Goal: Information Seeking & Learning: Learn about a topic

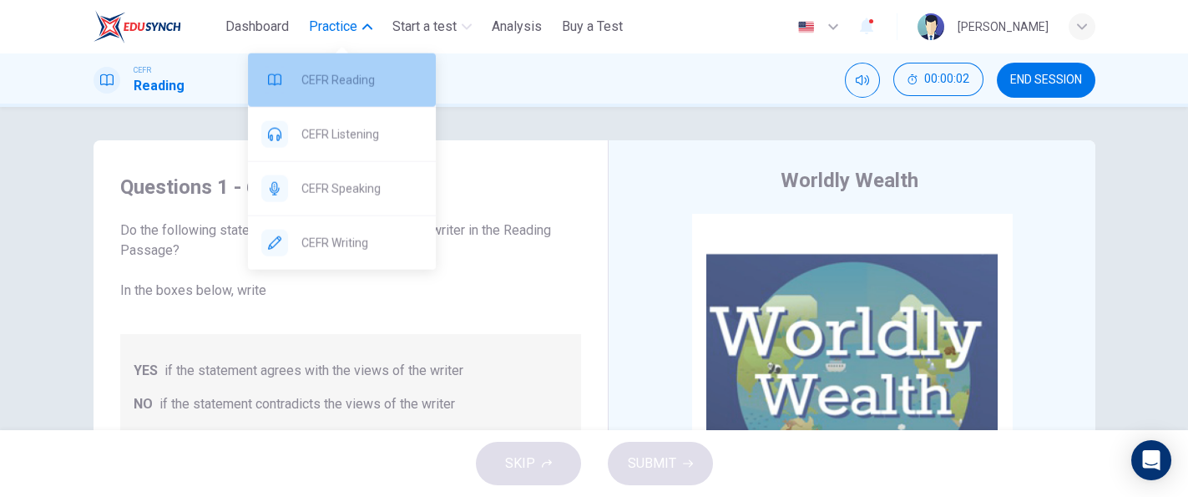
click at [349, 74] on span "CEFR Reading" at bounding box center [361, 80] width 121 height 20
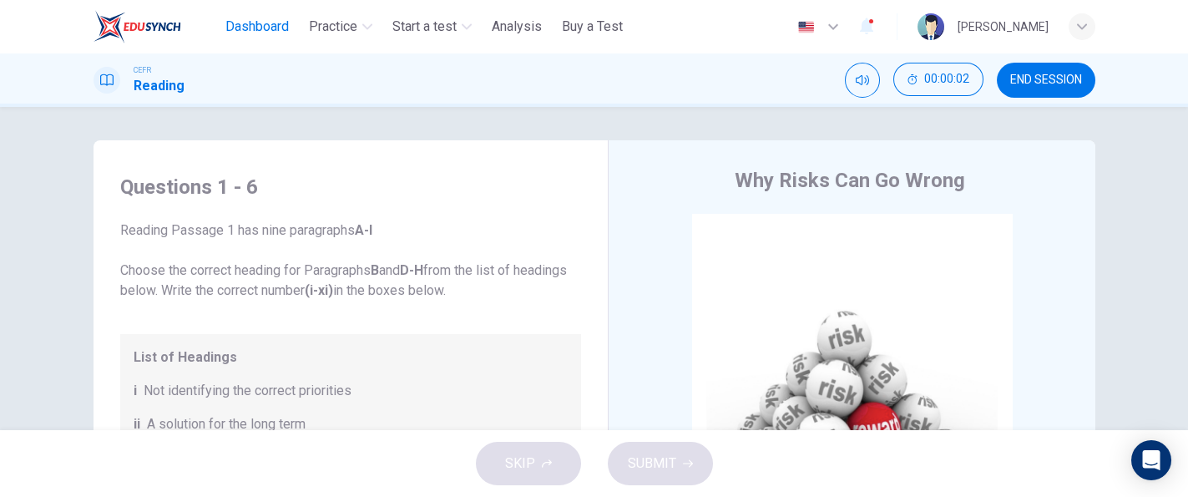
click at [284, 13] on button "Dashboard" at bounding box center [257, 27] width 77 height 30
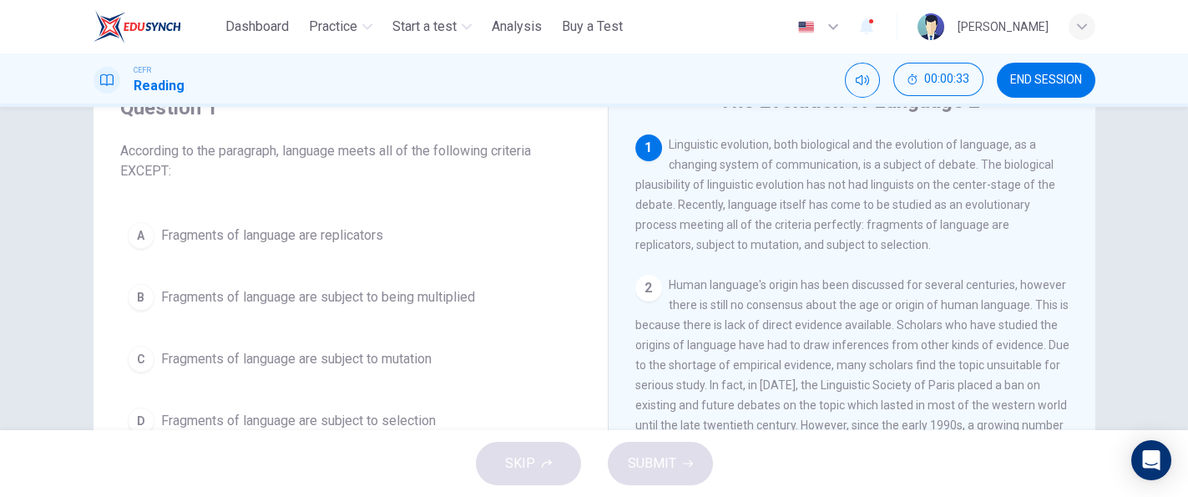
scroll to position [83, 0]
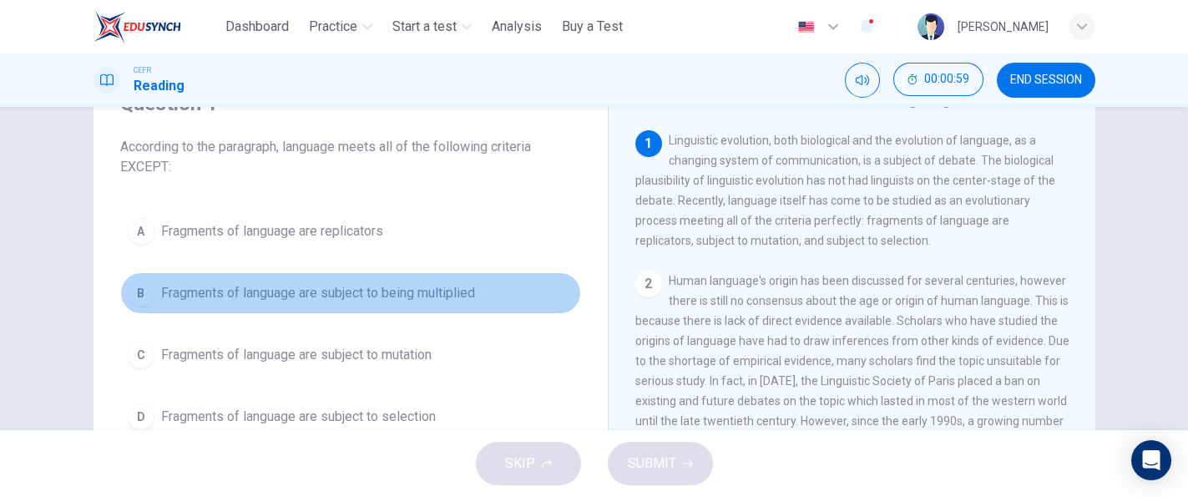
click at [460, 286] on span "Fragments of language are subject to being multiplied" at bounding box center [318, 293] width 314 height 20
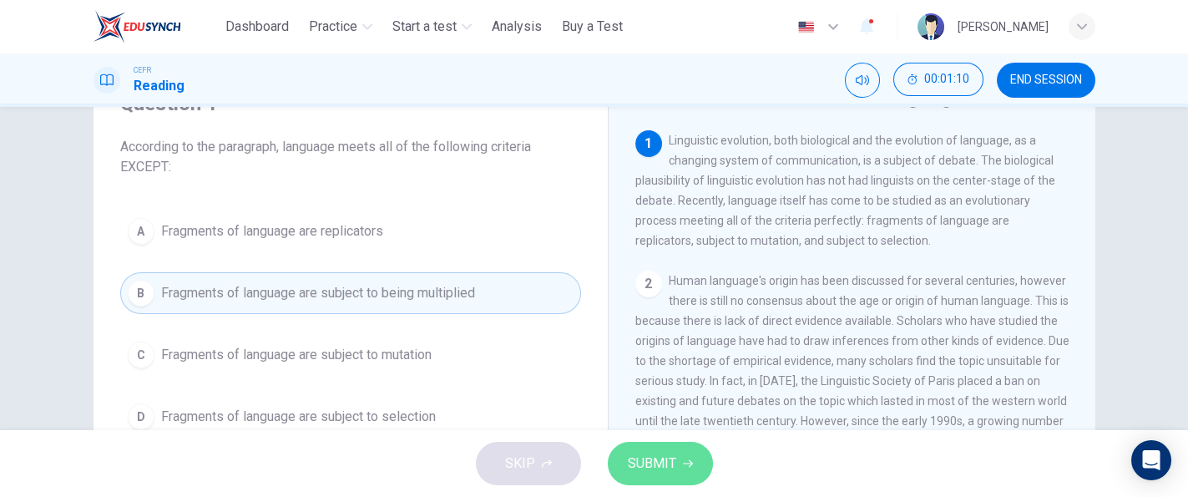
click at [660, 453] on span "SUBMIT" at bounding box center [652, 463] width 48 height 23
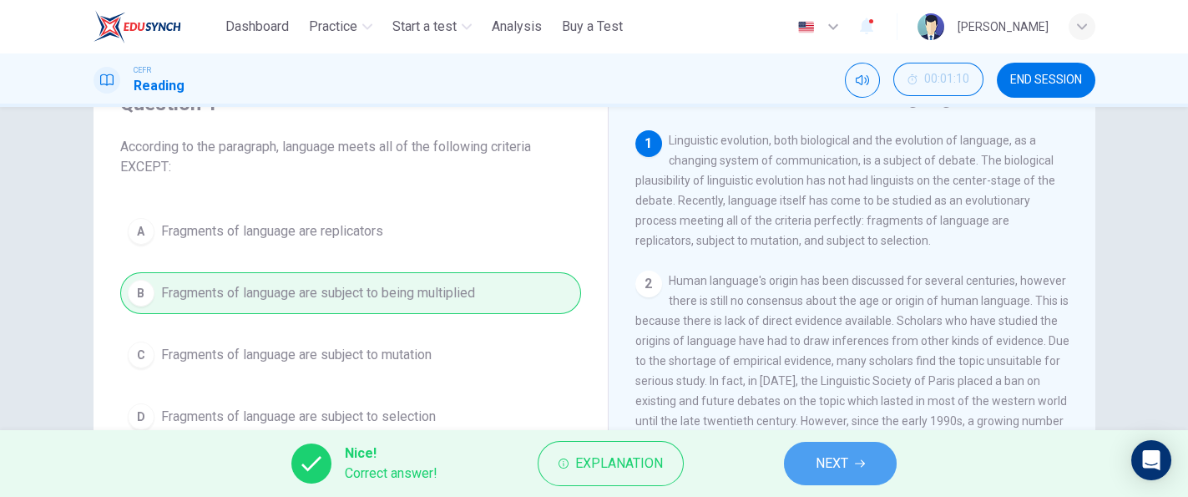
click at [853, 449] on button "NEXT" at bounding box center [840, 463] width 113 height 43
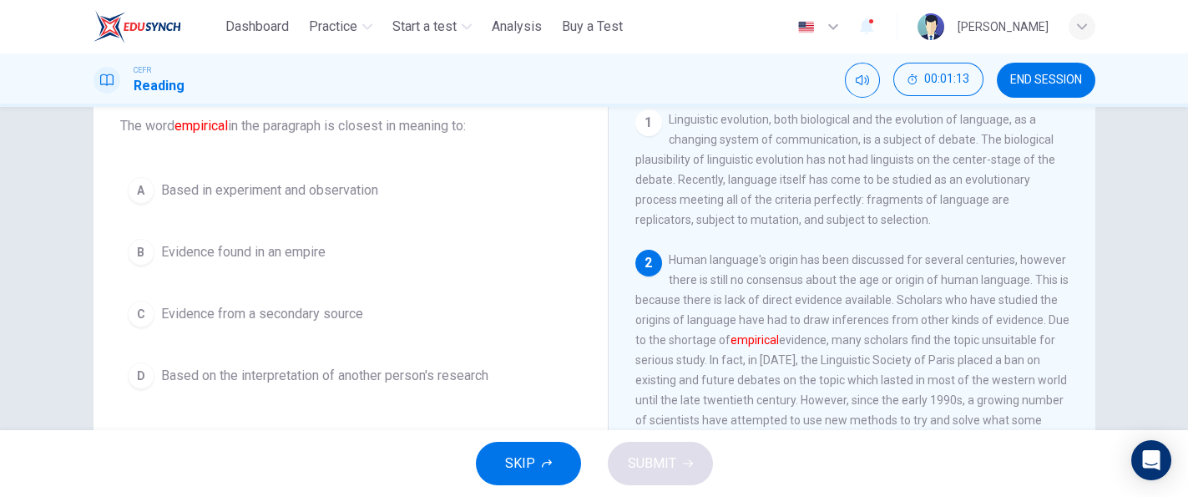
scroll to position [108, 0]
click at [1062, 168] on div "1 Linguistic evolution, both biological and the evolution of language, as a cha…" at bounding box center [863, 359] width 456 height 507
click at [402, 189] on button "A Based in experiment and observation" at bounding box center [350, 187] width 461 height 42
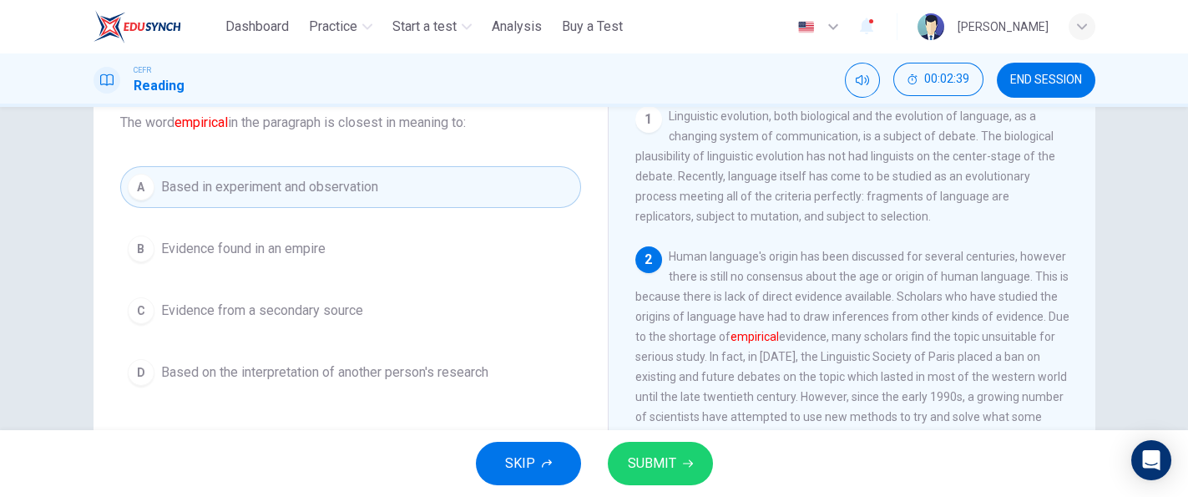
click at [636, 460] on span "SUBMIT" at bounding box center [652, 463] width 48 height 23
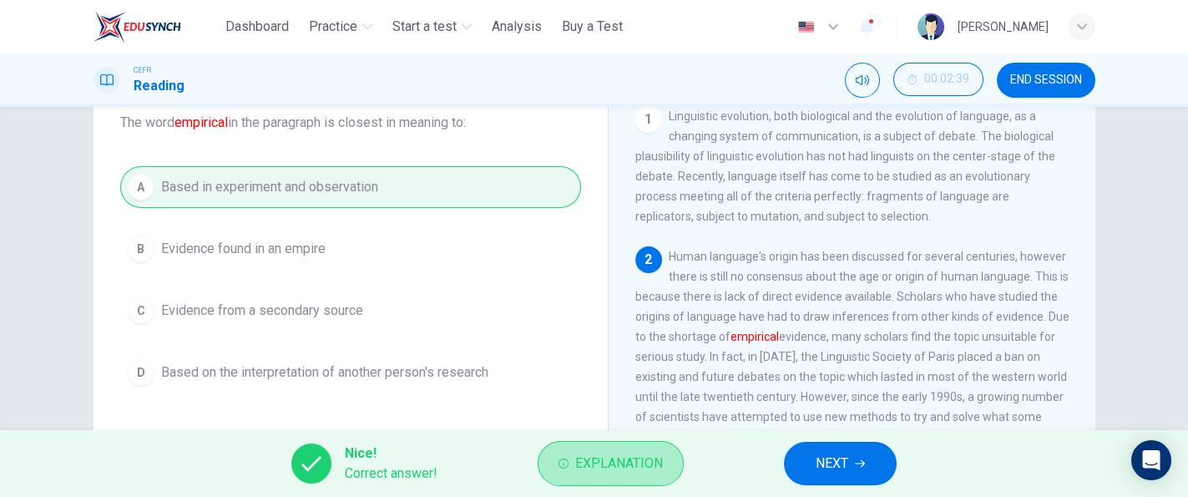
click at [636, 460] on span "Explanation" at bounding box center [619, 463] width 88 height 23
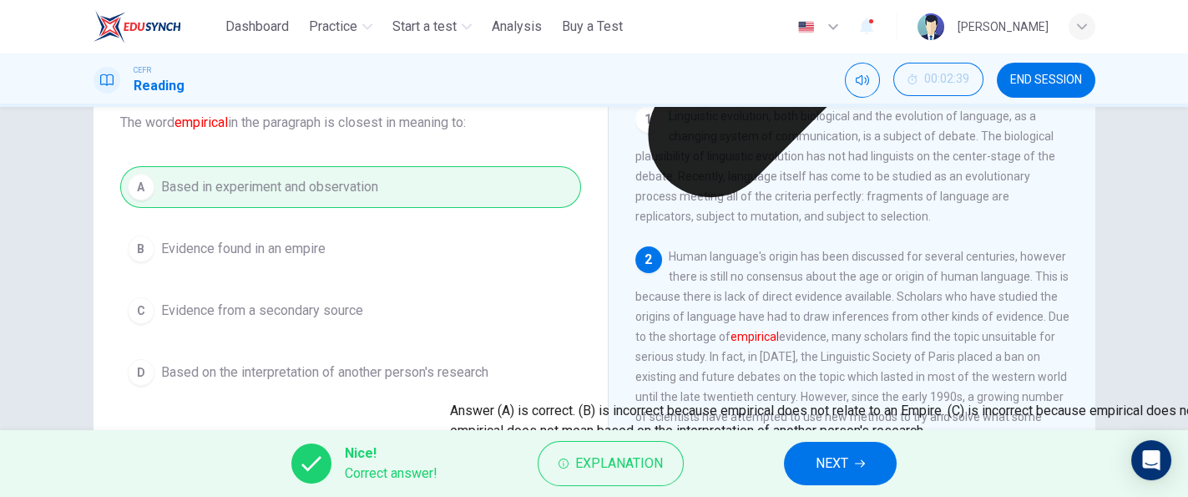
click at [797, 401] on div "2 Human language's origin has been discussed for several centuries, however the…" at bounding box center [852, 346] width 434 height 200
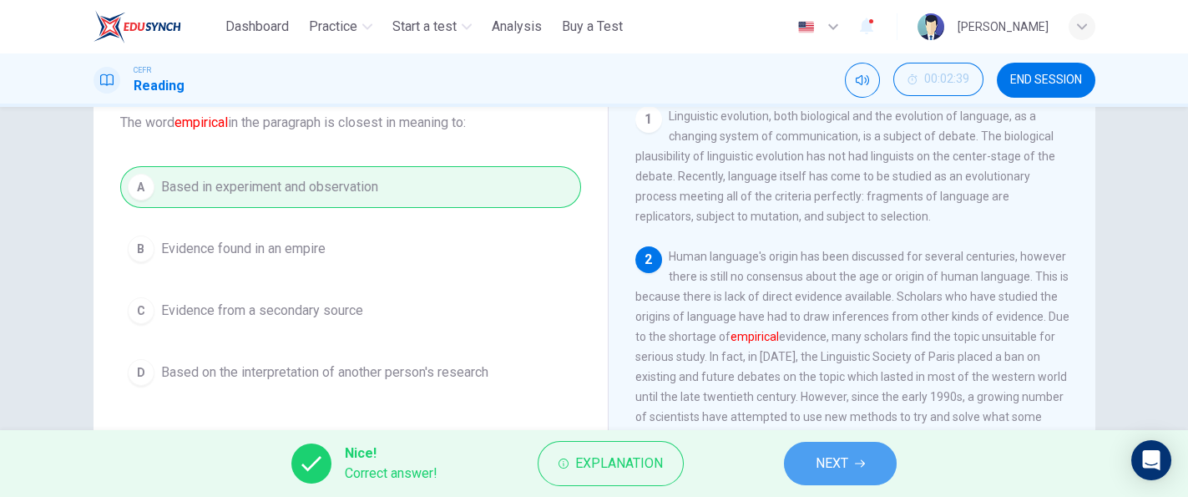
click at [810, 453] on button "NEXT" at bounding box center [840, 463] width 113 height 43
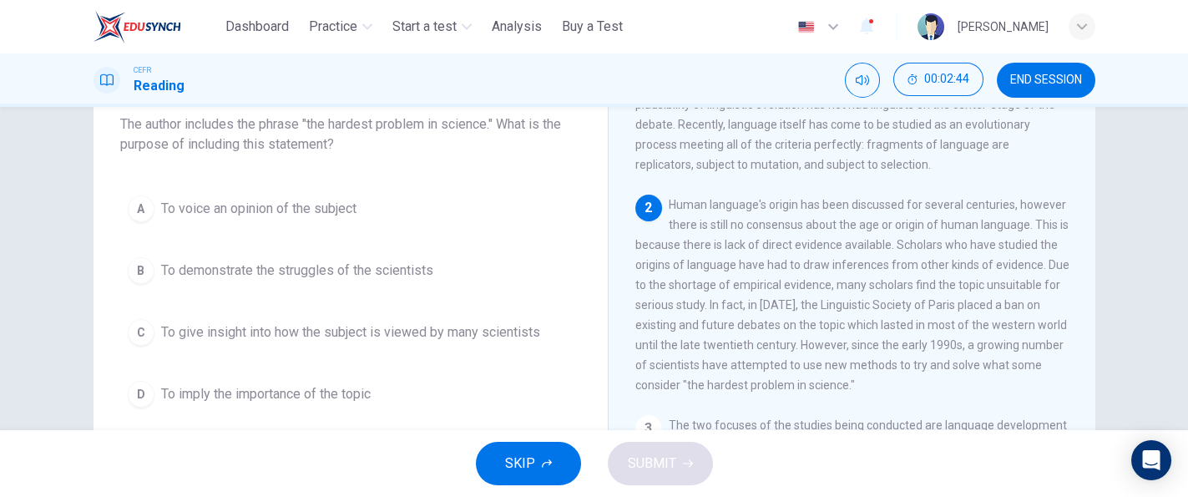
scroll to position [104, 0]
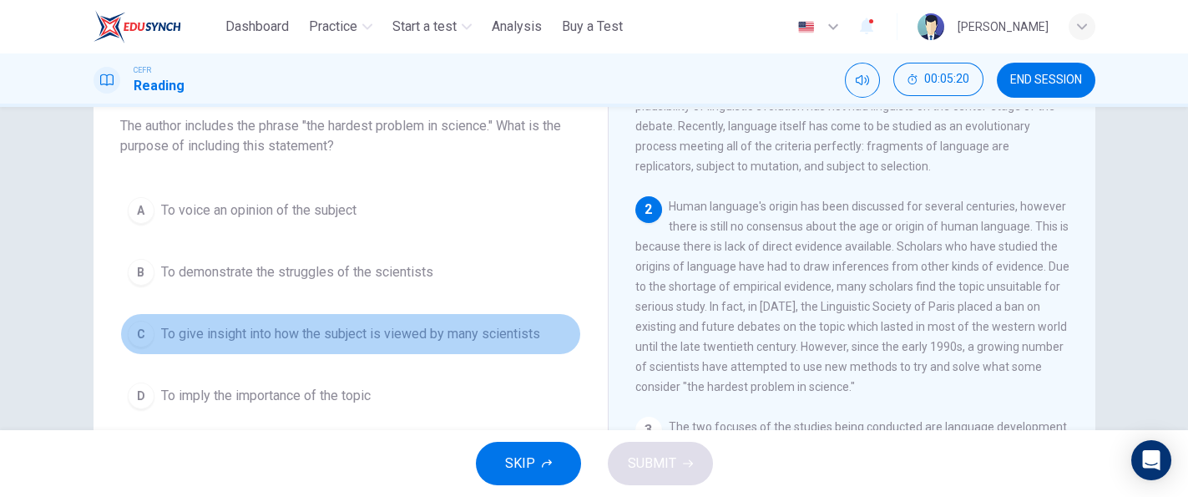
click at [316, 334] on span "To give insight into how the subject is viewed by many scientists" at bounding box center [350, 334] width 379 height 20
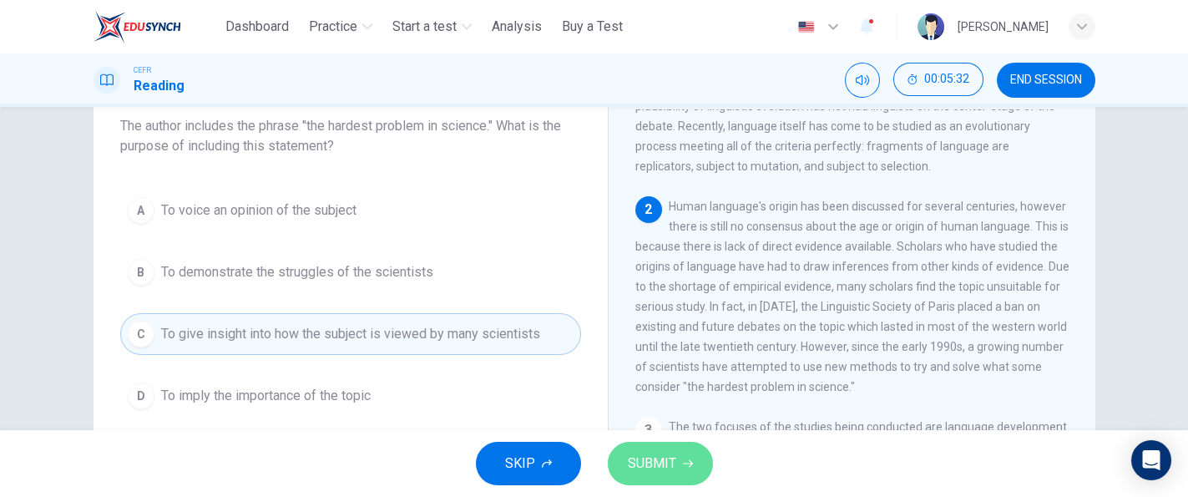
click at [636, 444] on button "SUBMIT" at bounding box center [660, 463] width 105 height 43
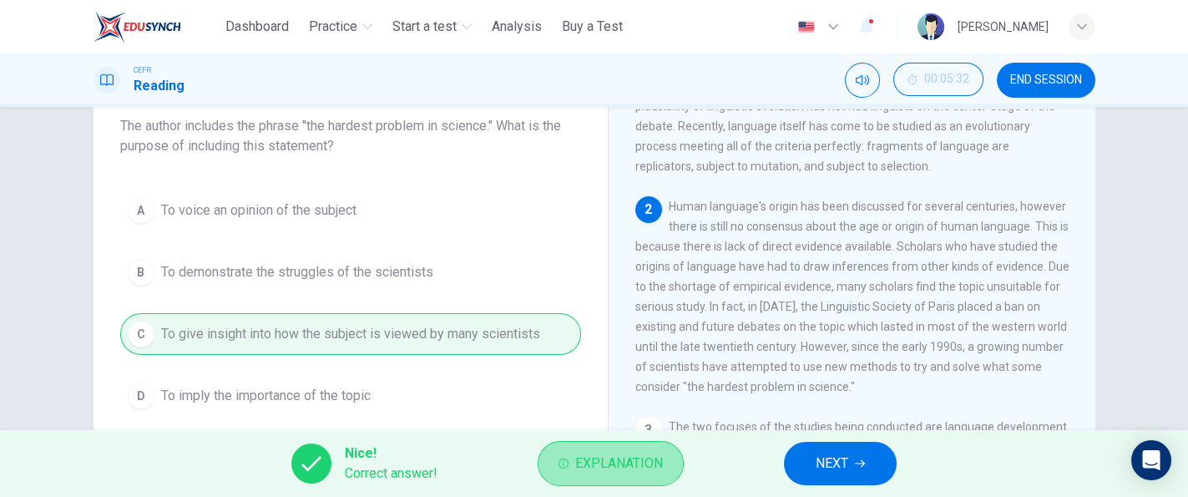
click at [630, 473] on span "Explanation" at bounding box center [619, 463] width 88 height 23
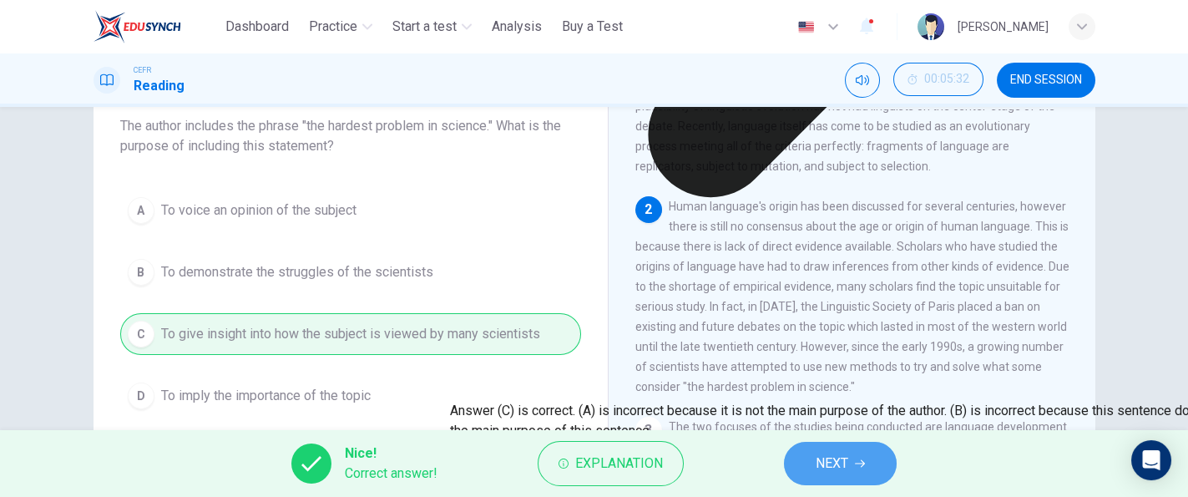
click at [836, 461] on span "NEXT" at bounding box center [832, 463] width 33 height 23
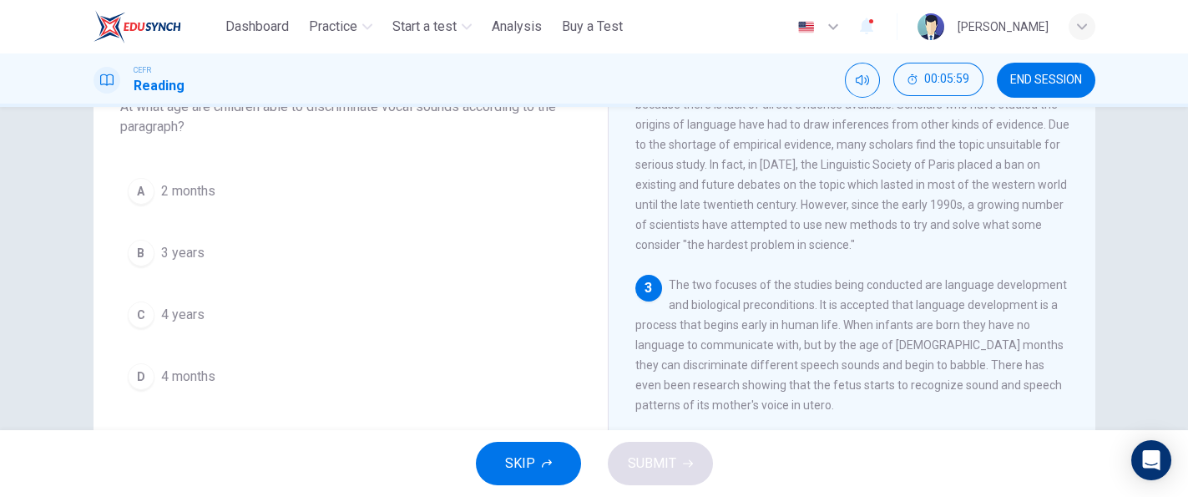
scroll to position [124, 0]
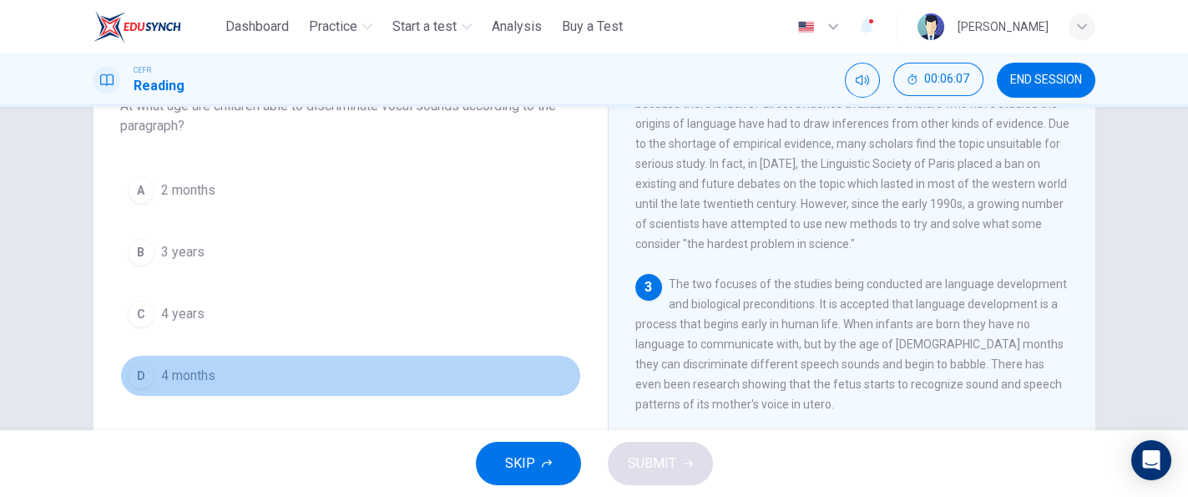
click at [201, 367] on span "4 months" at bounding box center [188, 376] width 54 height 20
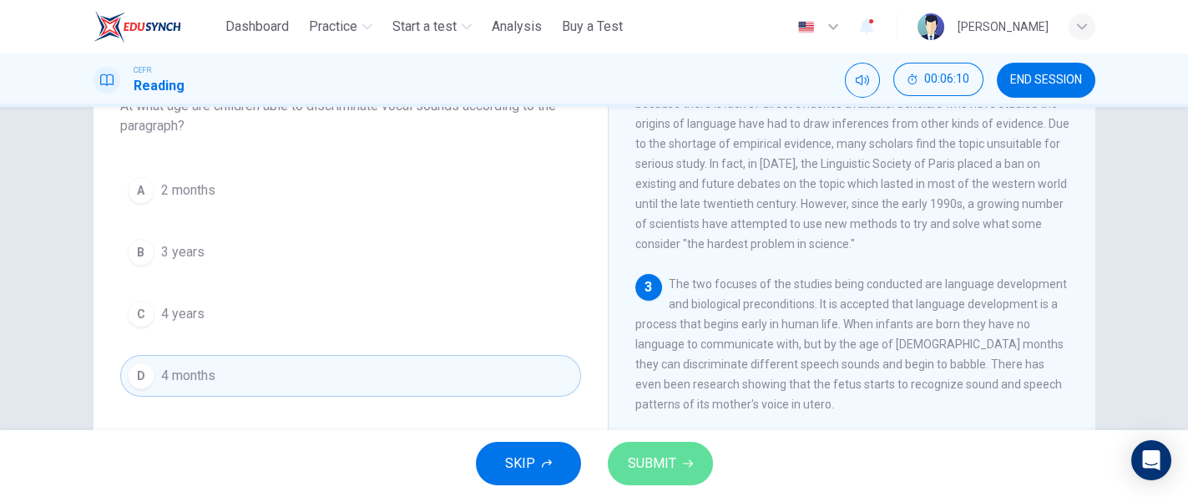
click at [644, 453] on span "SUBMIT" at bounding box center [652, 463] width 48 height 23
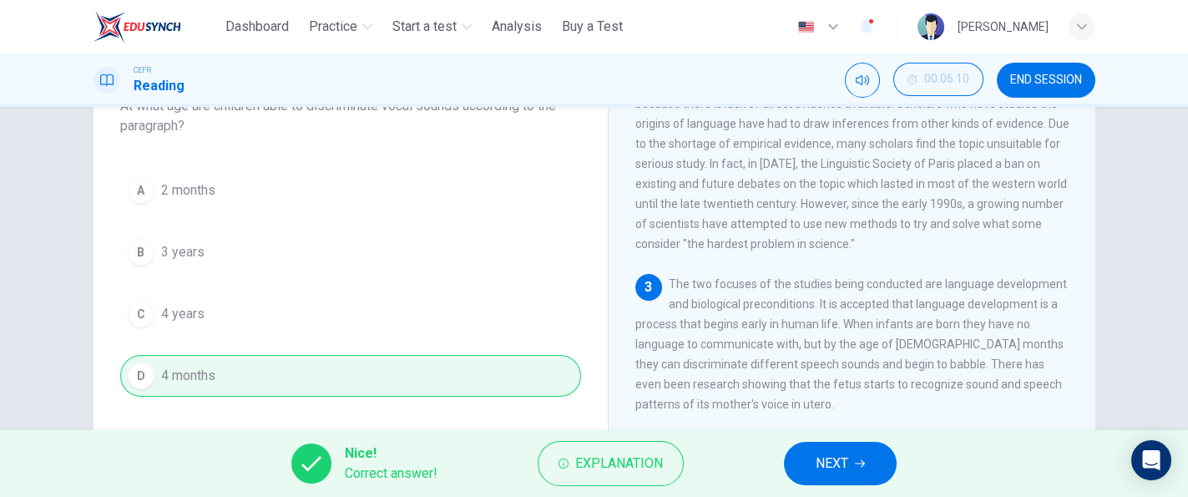
click at [806, 453] on button "NEXT" at bounding box center [840, 463] width 113 height 43
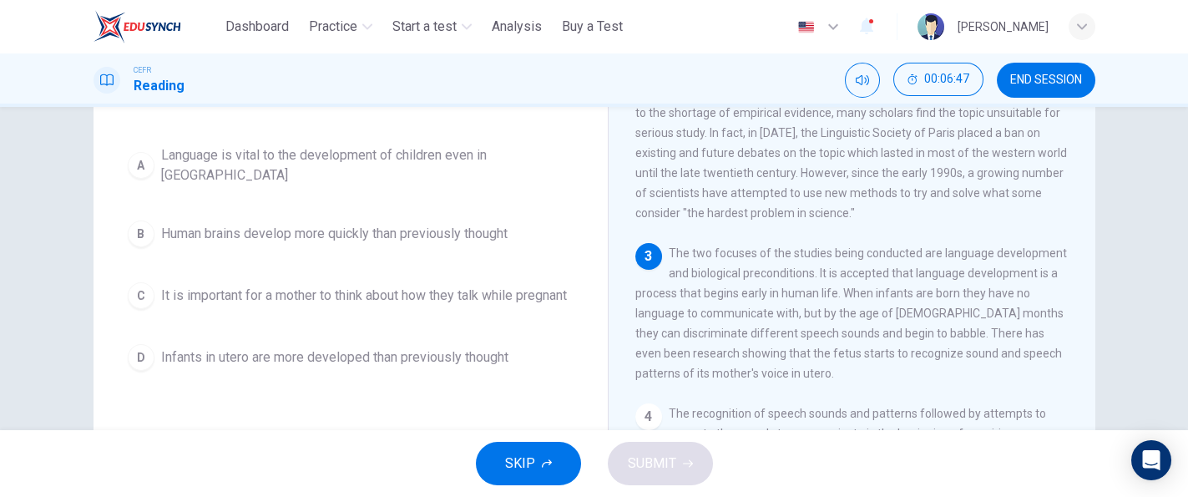
scroll to position [128, 0]
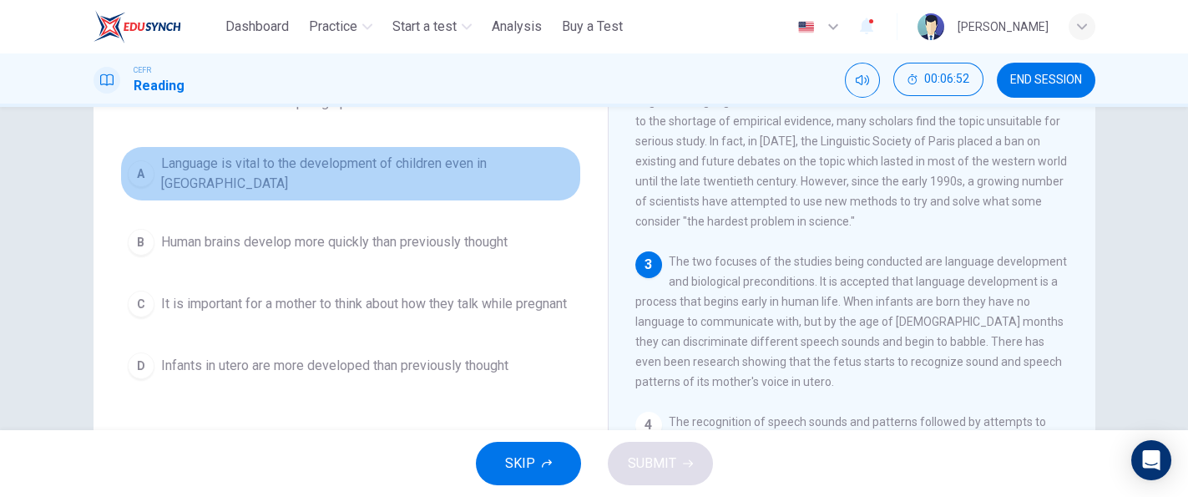
click at [477, 161] on span "Language is vital to the development of children even in [GEOGRAPHIC_DATA]" at bounding box center [367, 174] width 412 height 40
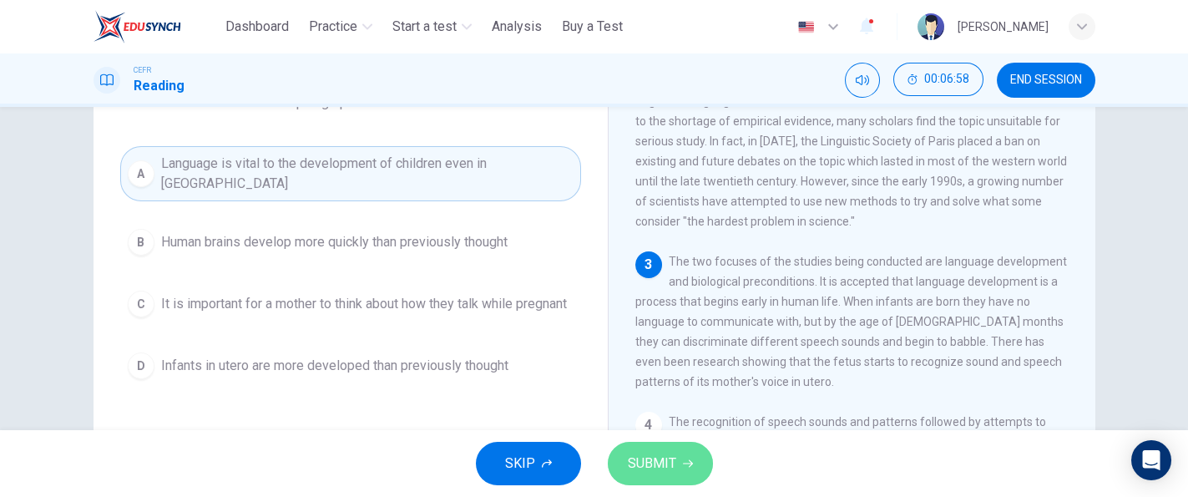
click at [650, 456] on span "SUBMIT" at bounding box center [652, 463] width 48 height 23
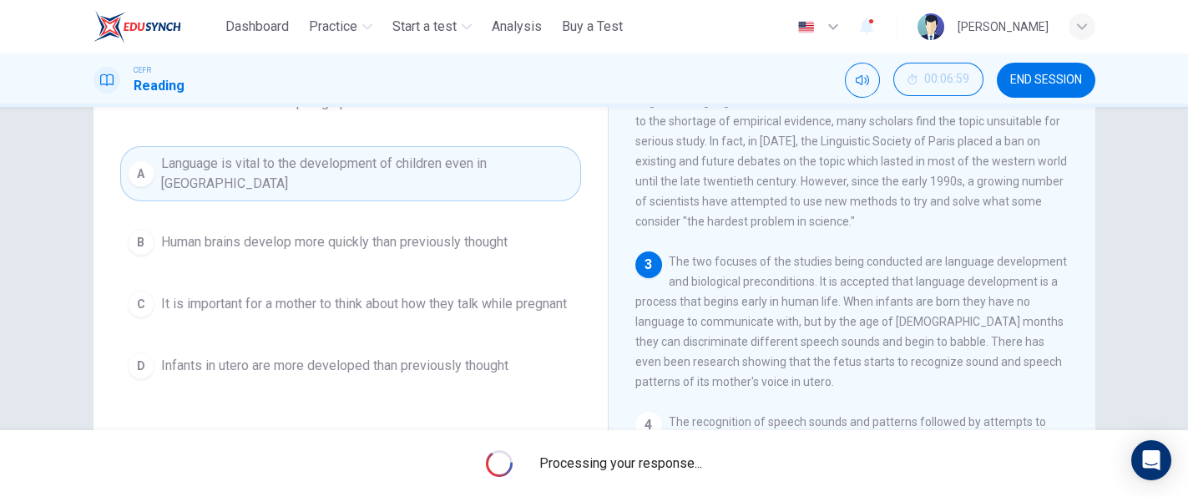
click at [650, 456] on span "Processing your response..." at bounding box center [620, 463] width 163 height 20
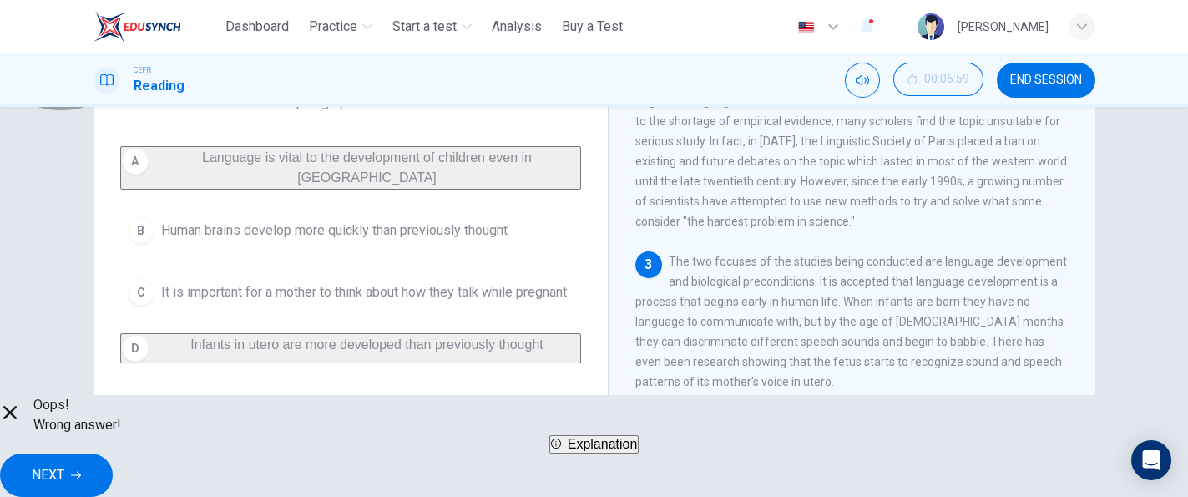
click at [597, 451] on span "Explanation" at bounding box center [603, 444] width 70 height 14
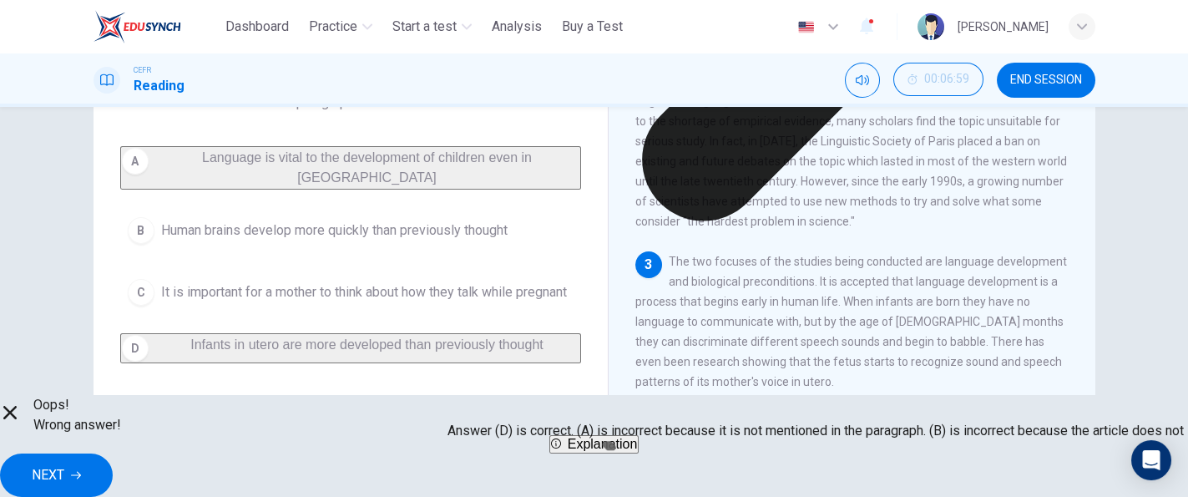
click at [806, 375] on div "3 The two focuses of the studies being conducted are language development and b…" at bounding box center [852, 321] width 434 height 140
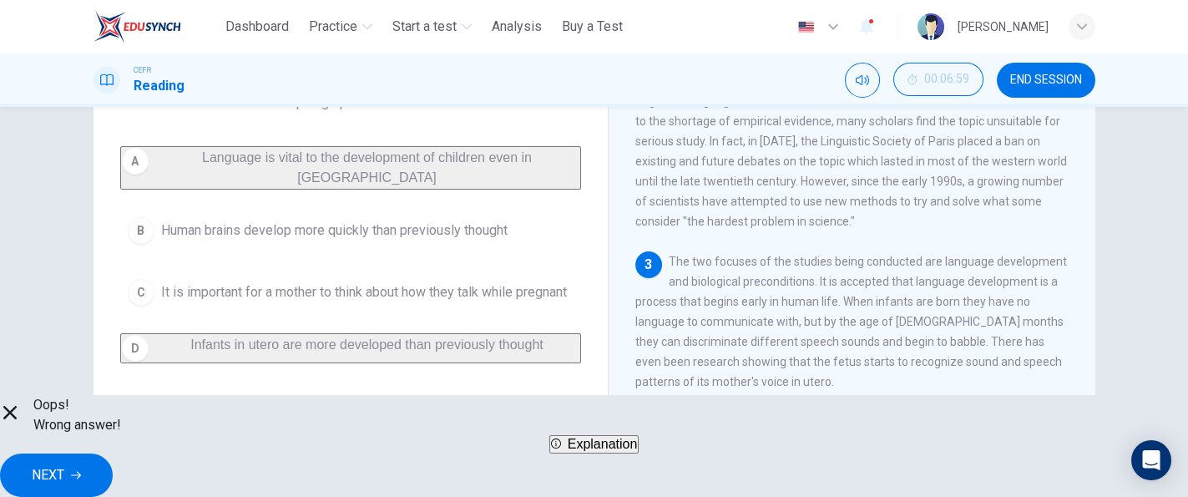
click at [806, 375] on div "3 The two focuses of the studies being conducted are language development and b…" at bounding box center [852, 321] width 434 height 140
click at [81, 470] on icon "button" at bounding box center [76, 475] width 10 height 10
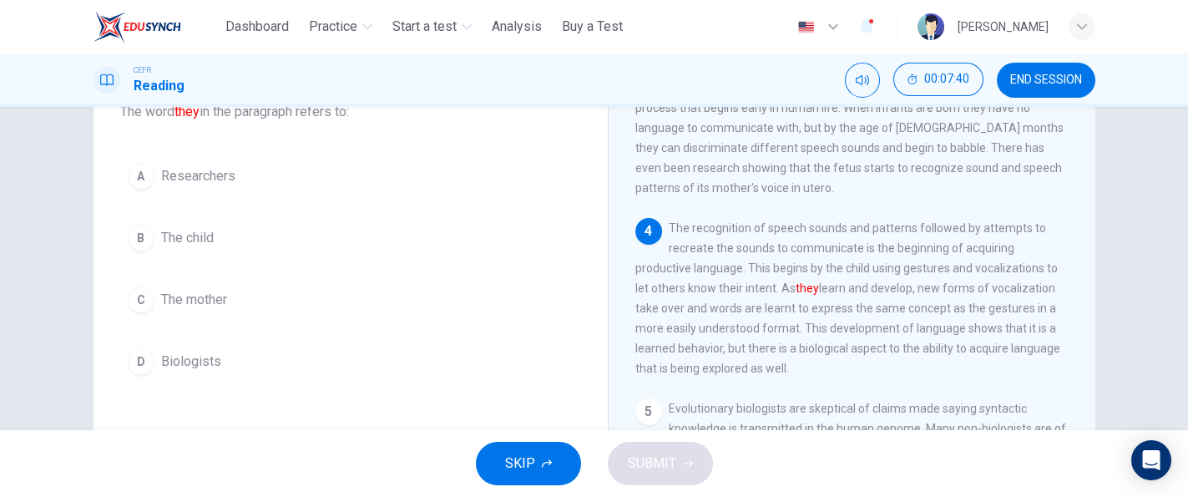
scroll to position [119, 0]
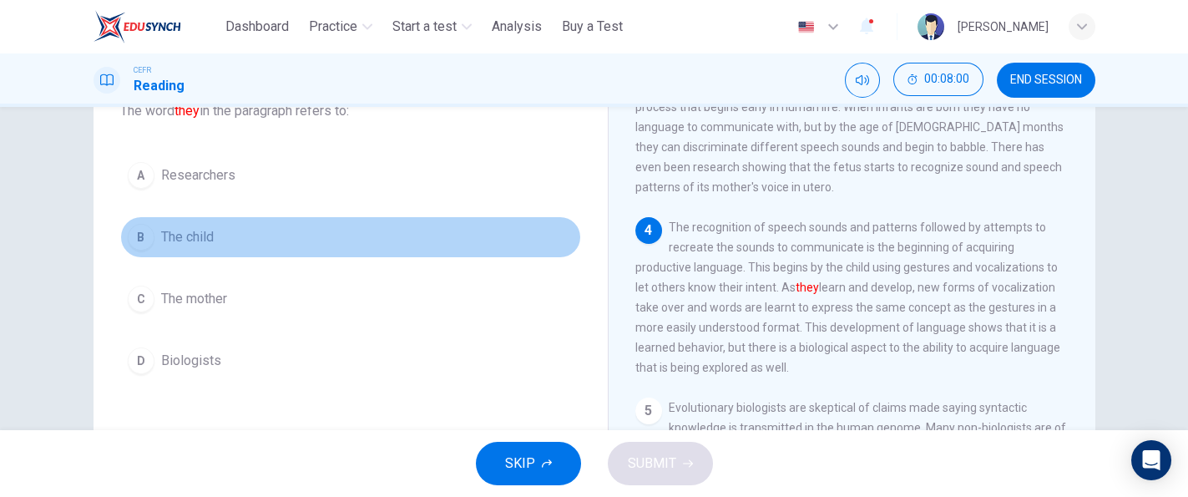
click at [214, 230] on button "B The child" at bounding box center [350, 237] width 461 height 42
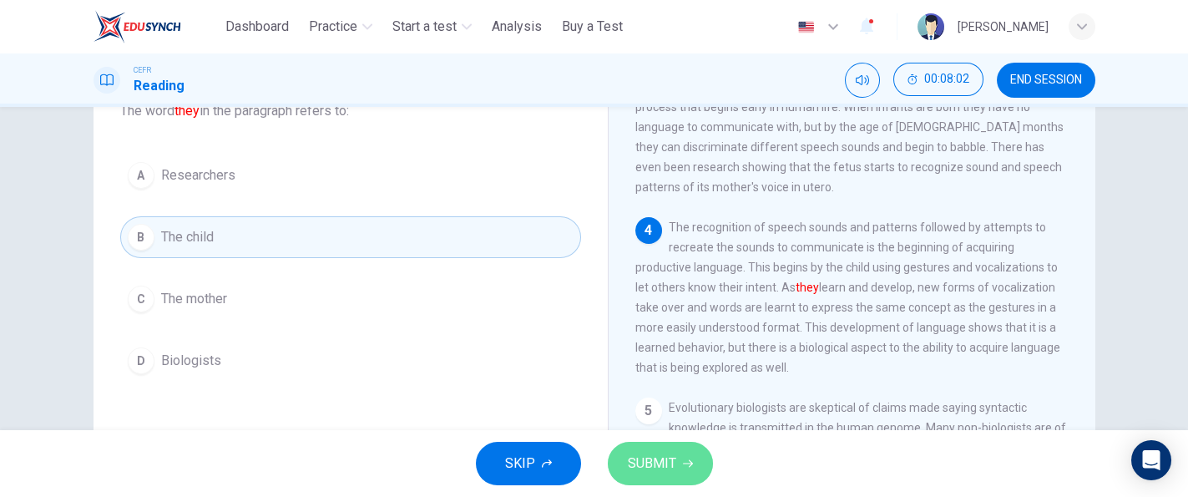
click at [628, 461] on span "SUBMIT" at bounding box center [652, 463] width 48 height 23
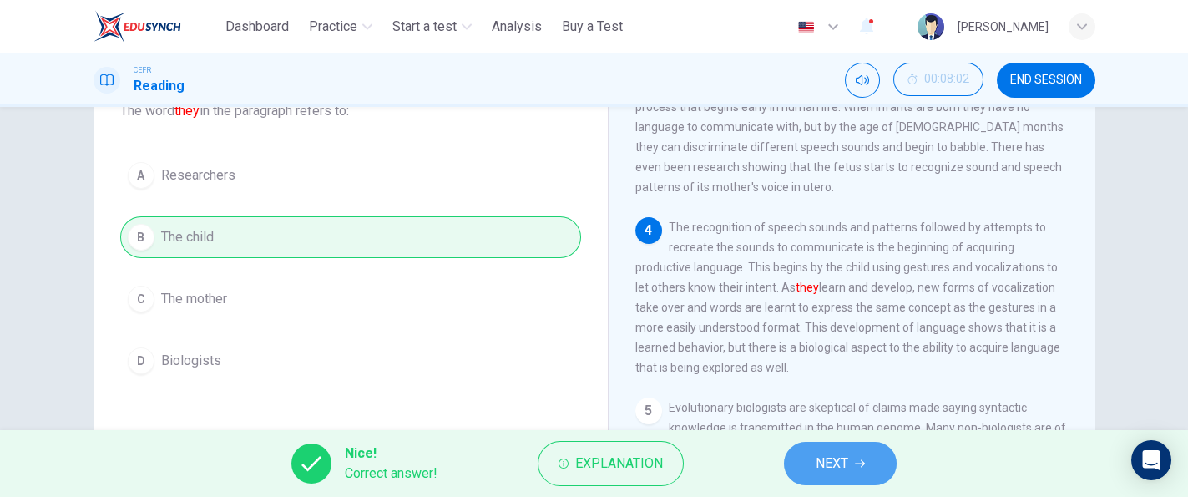
click at [827, 458] on span "NEXT" at bounding box center [832, 463] width 33 height 23
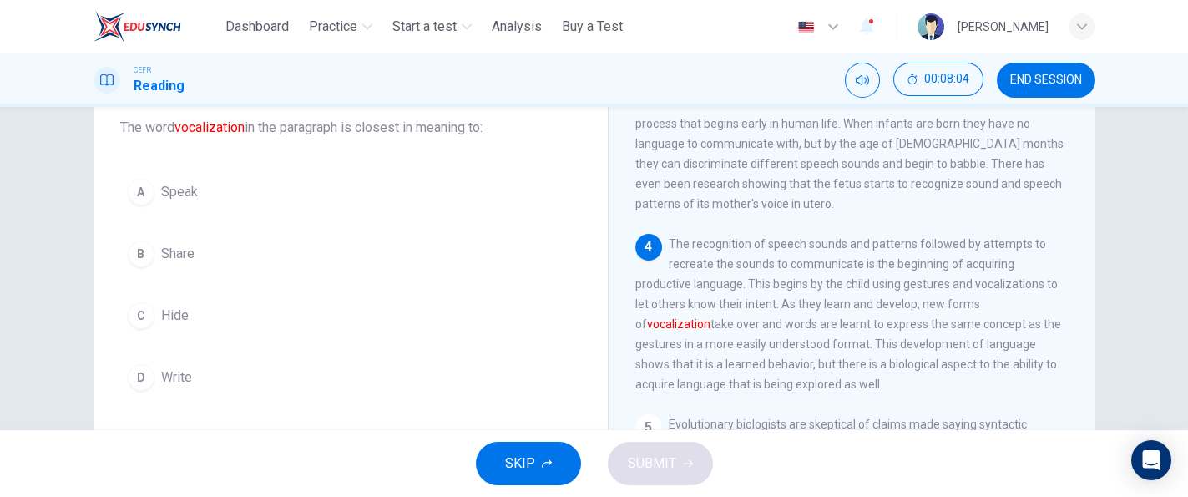
scroll to position [102, 0]
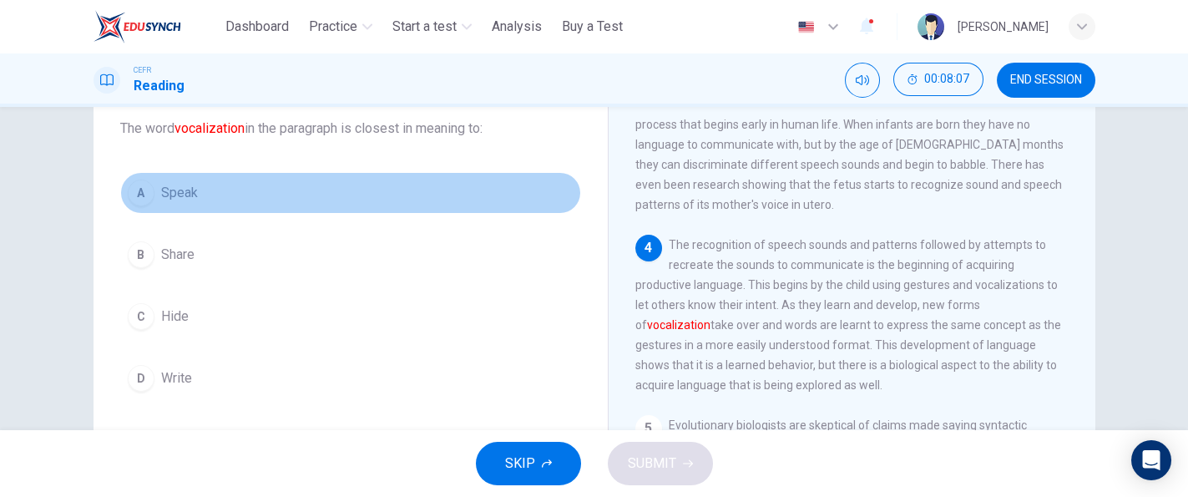
click at [343, 179] on button "A Speak" at bounding box center [350, 193] width 461 height 42
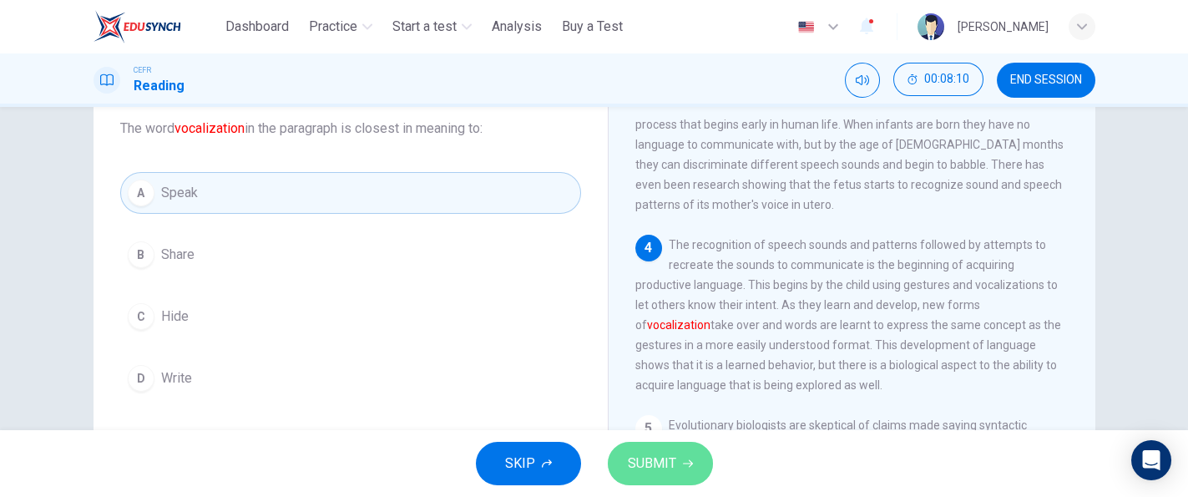
click at [640, 462] on span "SUBMIT" at bounding box center [652, 463] width 48 height 23
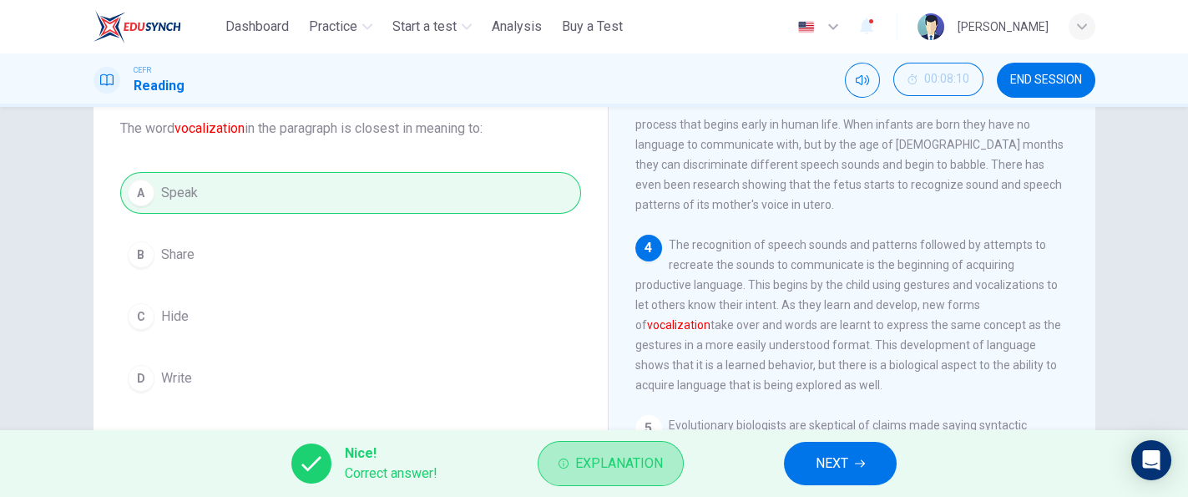
click at [640, 462] on span "Explanation" at bounding box center [619, 463] width 88 height 23
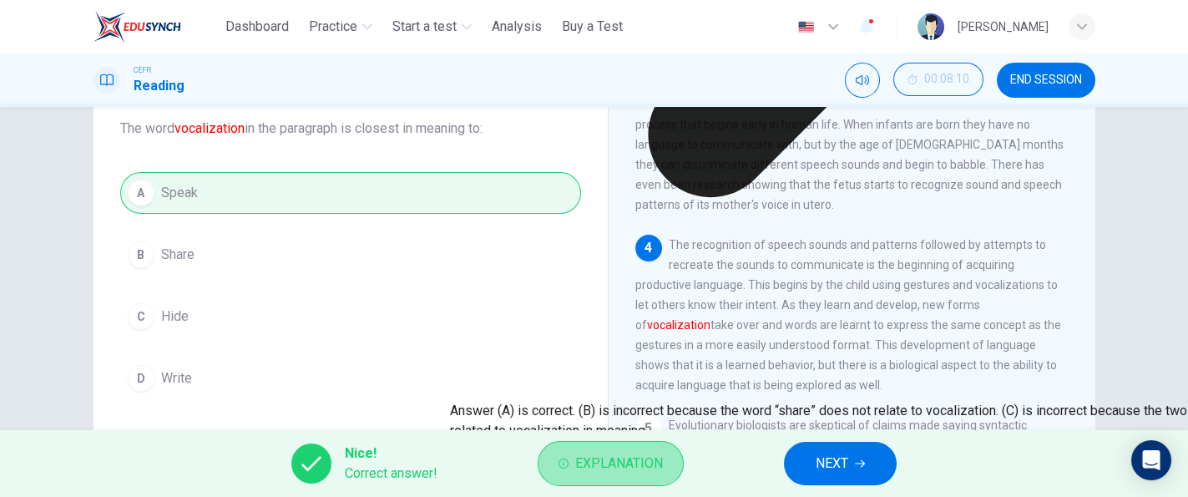
click at [640, 462] on span "Explanation" at bounding box center [619, 463] width 88 height 23
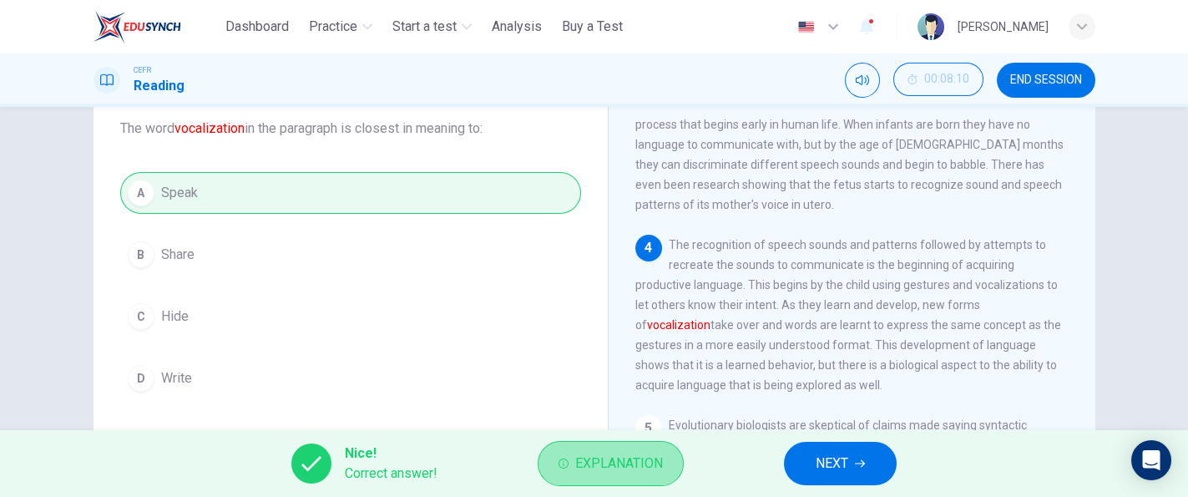
click at [640, 462] on span "Explanation" at bounding box center [619, 463] width 88 height 23
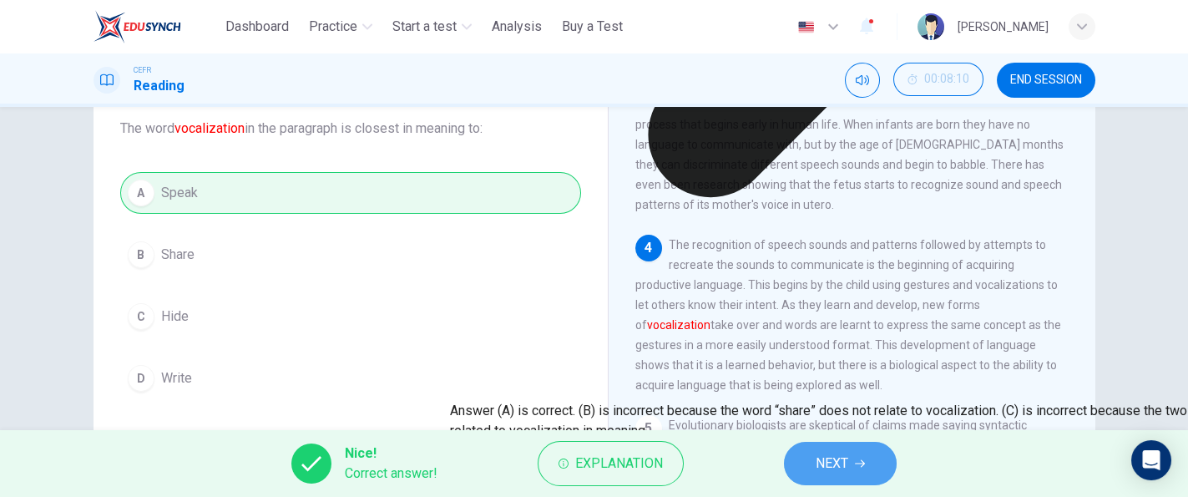
click at [834, 449] on button "NEXT" at bounding box center [840, 463] width 113 height 43
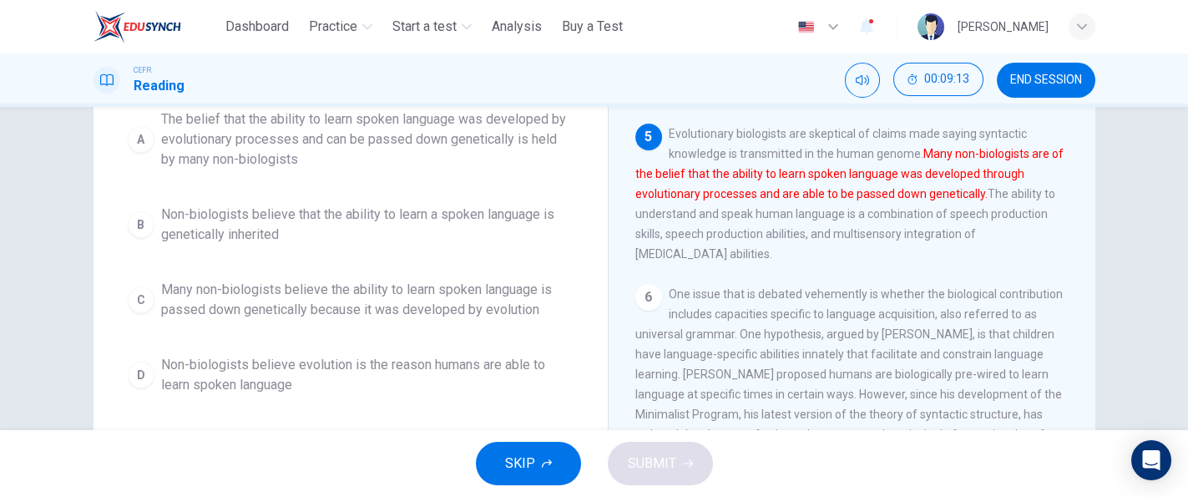
scroll to position [250, 0]
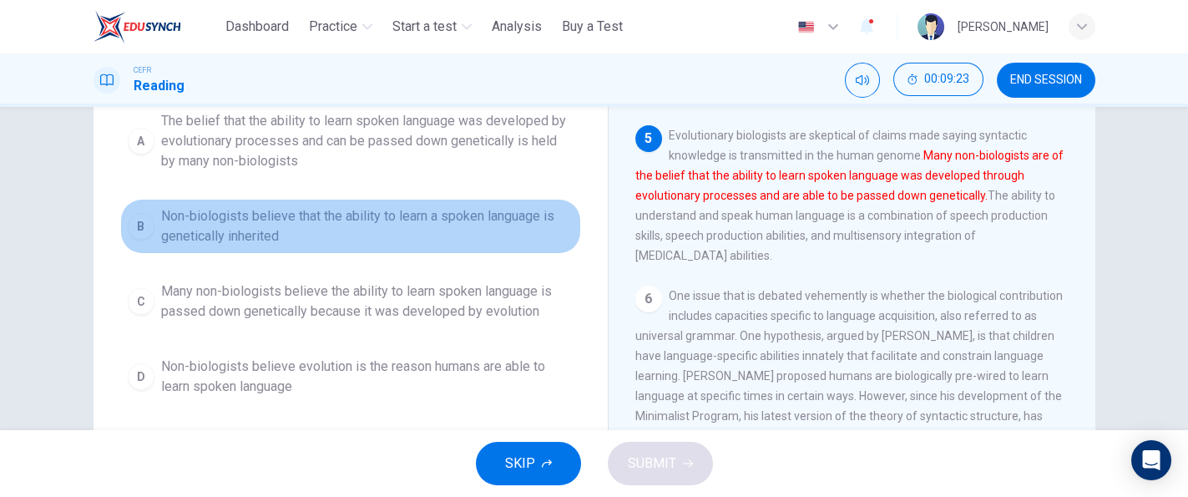
click at [363, 240] on span "Non-biologists believe that the ability to learn a spoken language is genetical…" at bounding box center [367, 226] width 412 height 40
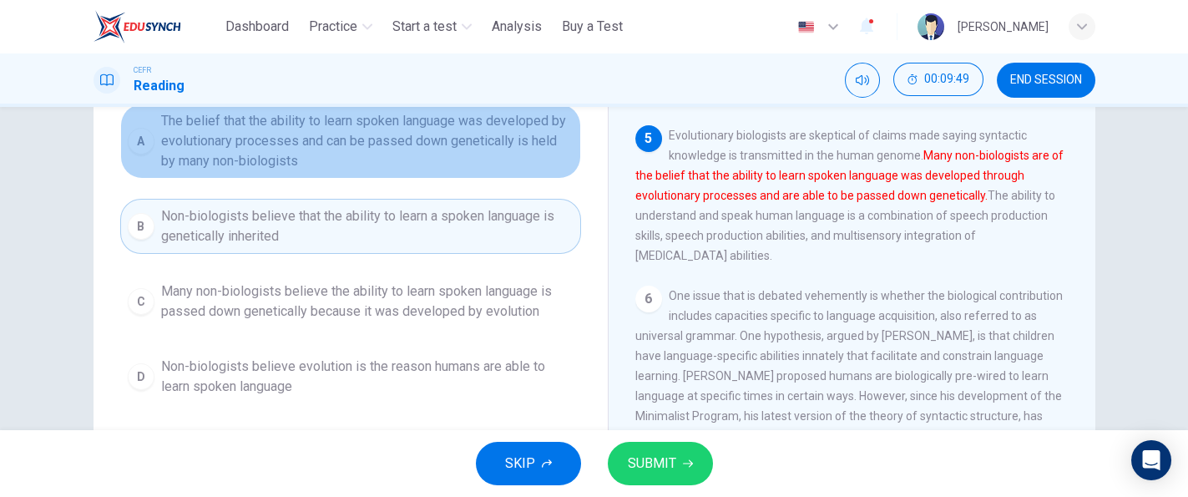
click at [395, 171] on span "The belief that the ability to learn spoken language was developed by evolution…" at bounding box center [367, 141] width 412 height 60
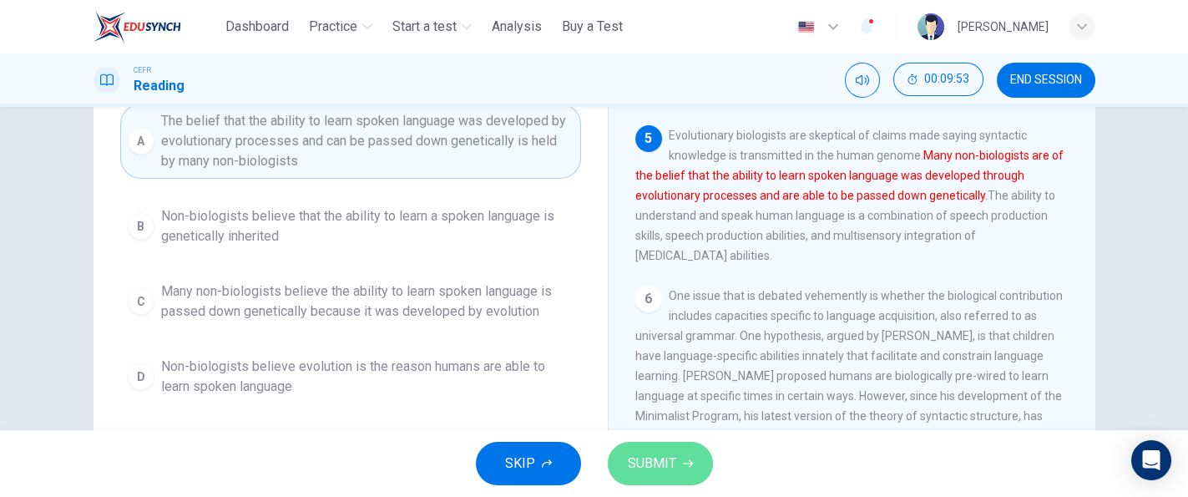
click at [650, 445] on button "SUBMIT" at bounding box center [660, 463] width 105 height 43
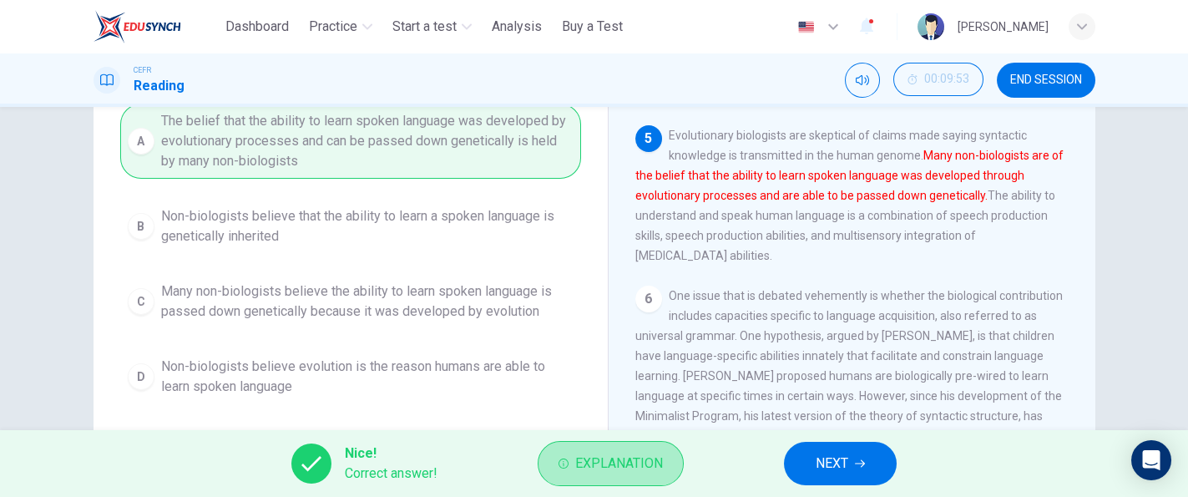
click at [650, 445] on button "Explanation" at bounding box center [611, 463] width 146 height 45
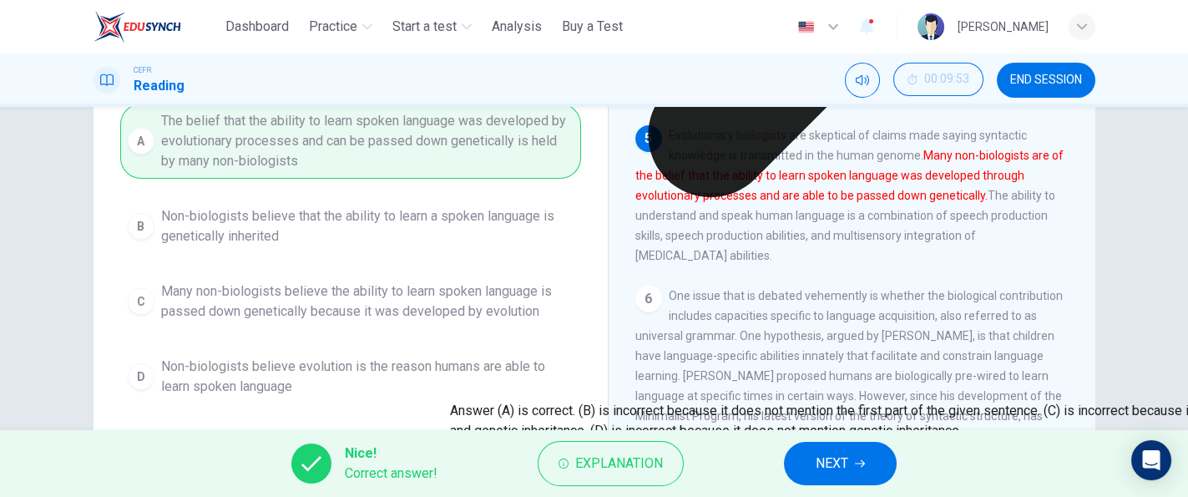
click at [820, 389] on span "One issue that is debated vehemently is whether the biological contribution inc…" at bounding box center [849, 376] width 428 height 174
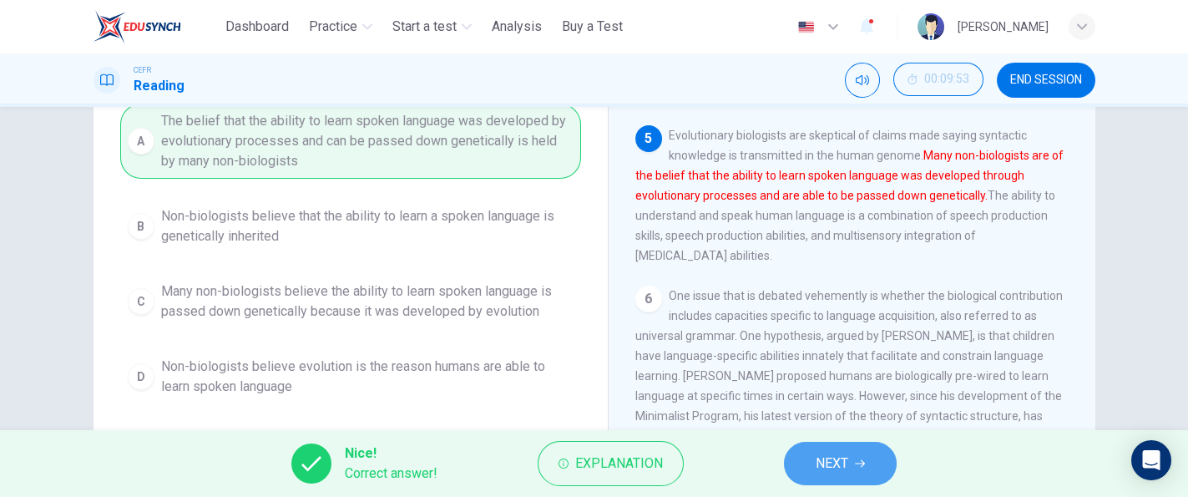
click at [840, 452] on span "NEXT" at bounding box center [832, 463] width 33 height 23
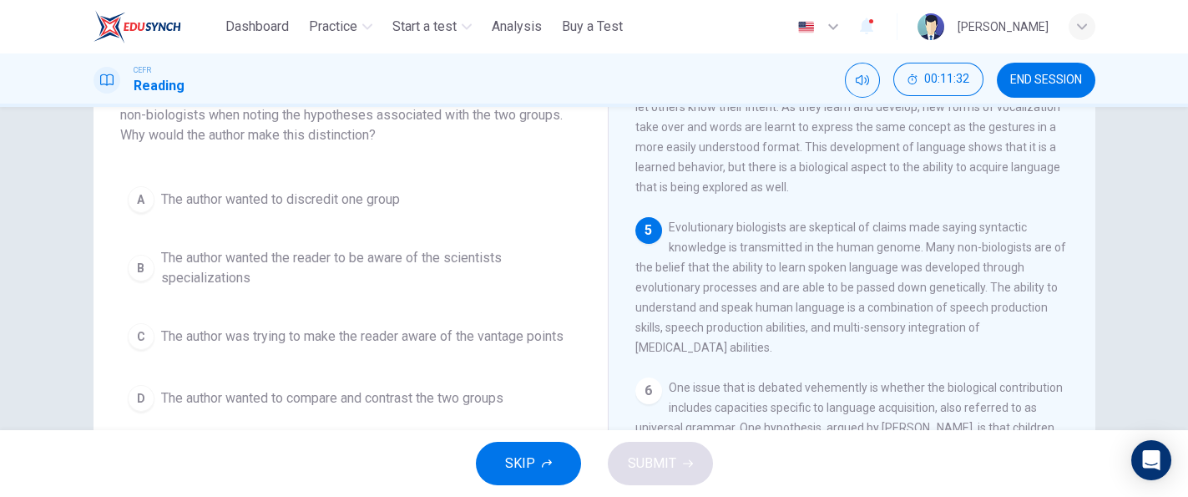
scroll to position [142, 0]
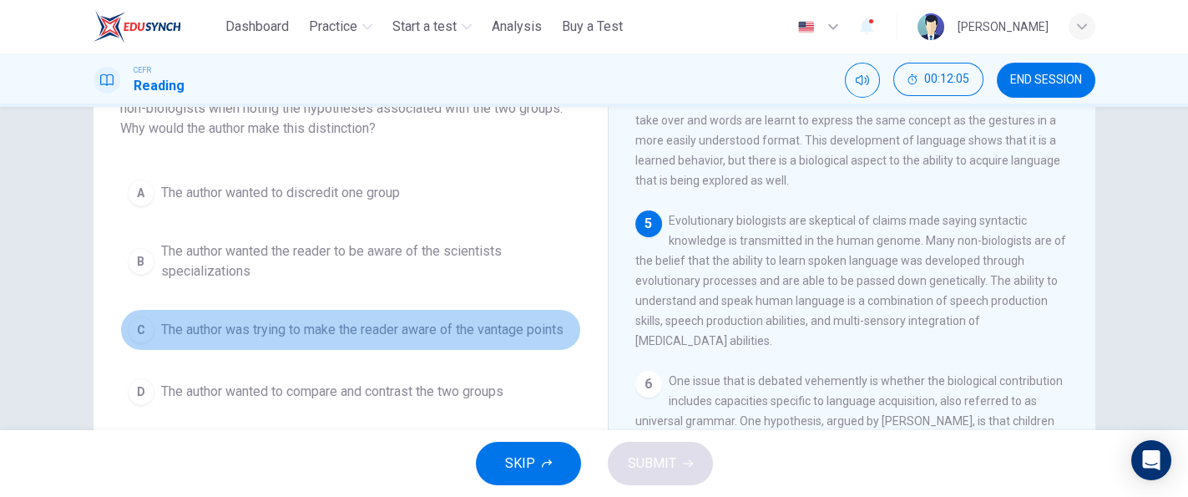
click at [546, 326] on span "The author was trying to make the reader aware of the vantage points" at bounding box center [362, 330] width 402 height 20
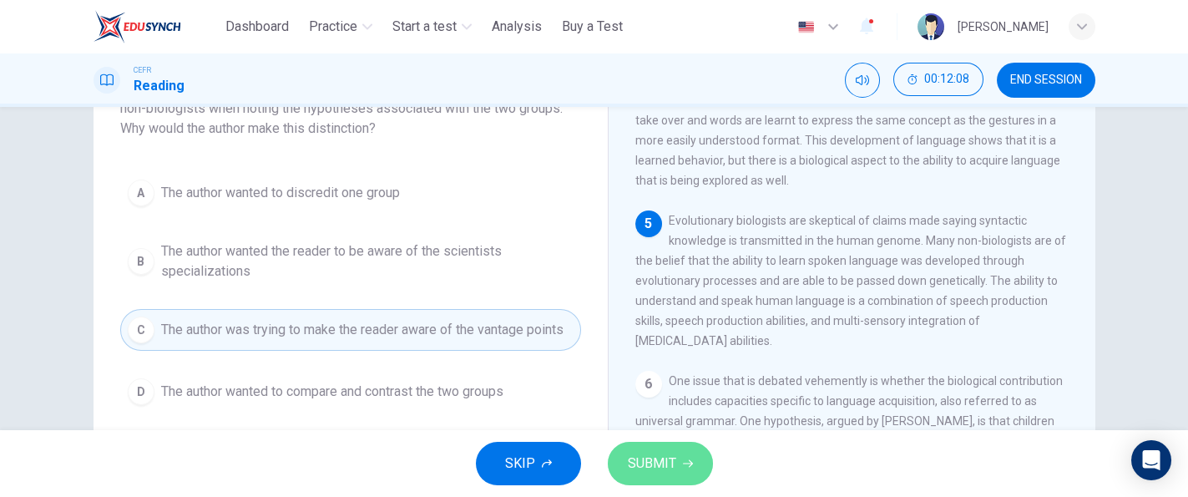
click at [656, 460] on span "SUBMIT" at bounding box center [652, 463] width 48 height 23
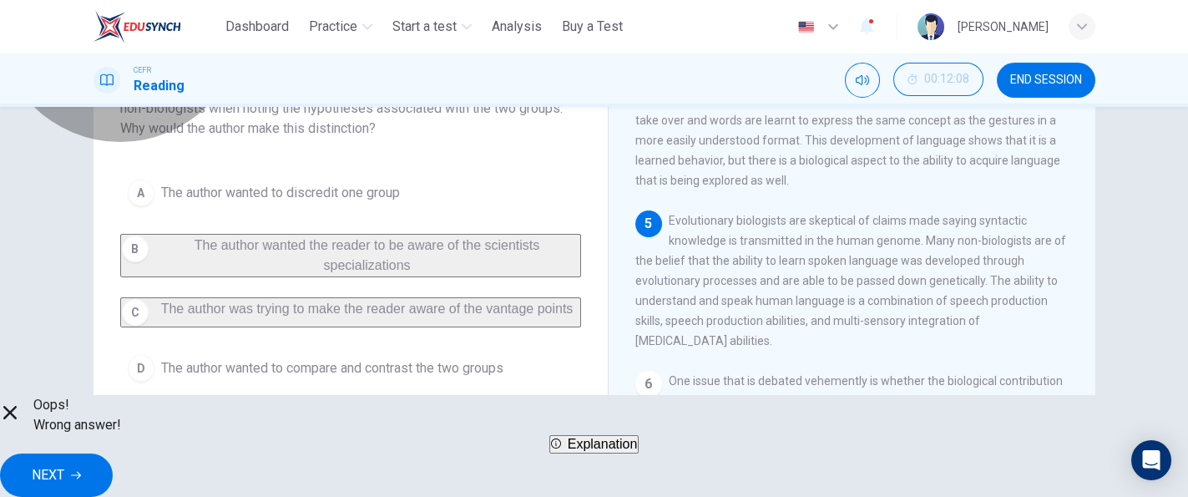
click at [638, 451] on span "Explanation" at bounding box center [603, 444] width 70 height 14
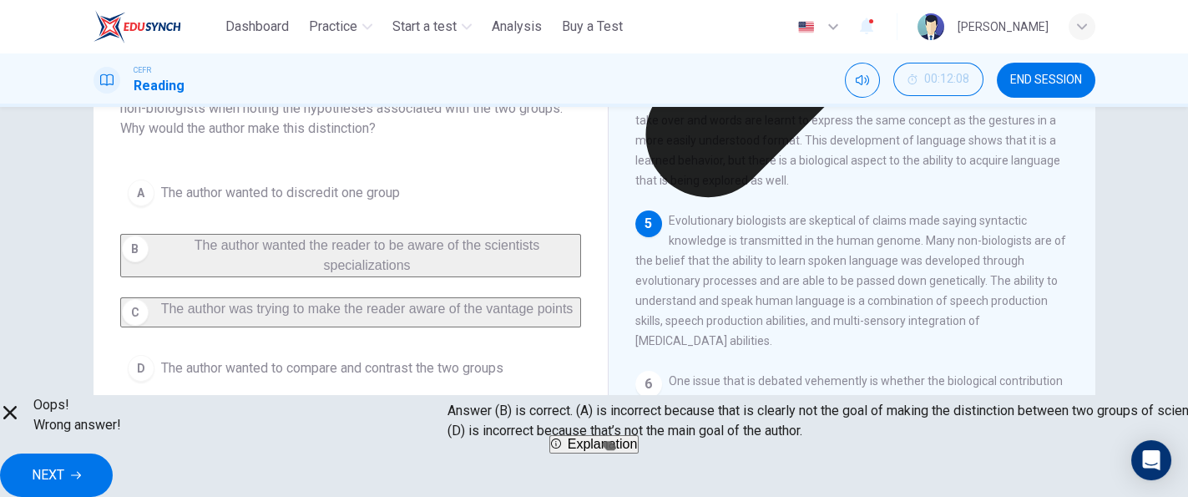
click at [113, 462] on button "NEXT" at bounding box center [56, 474] width 113 height 43
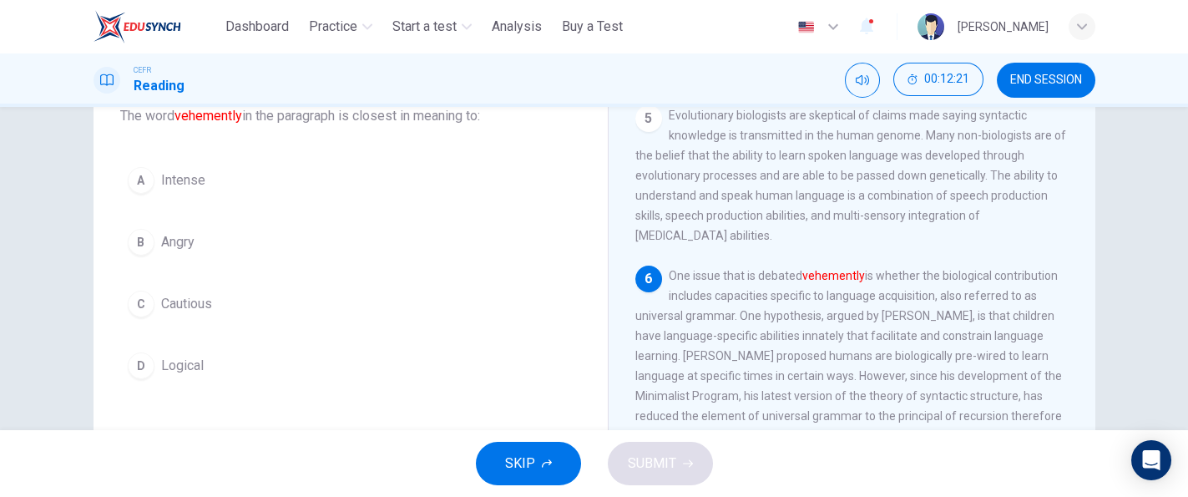
scroll to position [102, 0]
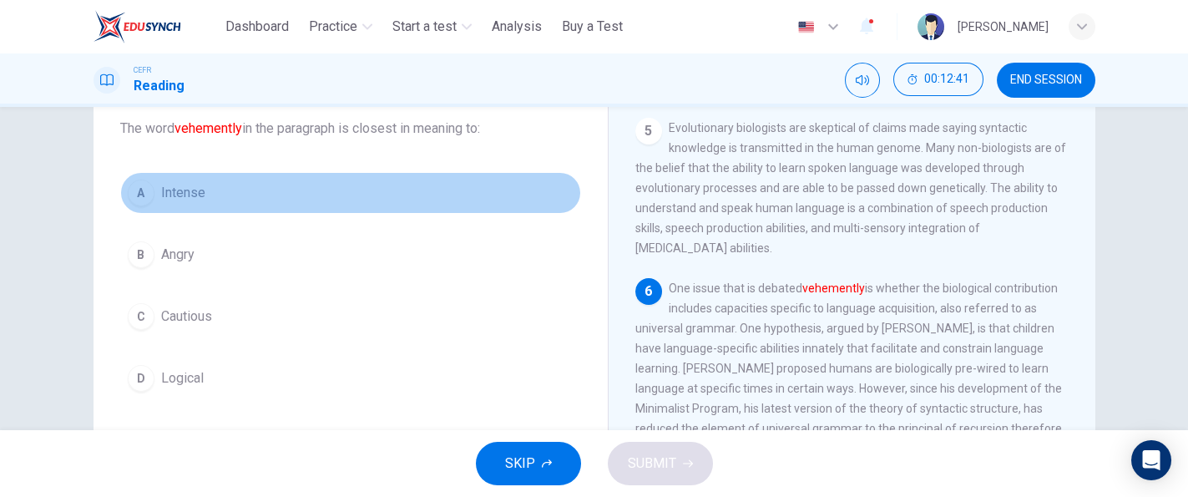
click at [301, 174] on button "A Intense" at bounding box center [350, 193] width 461 height 42
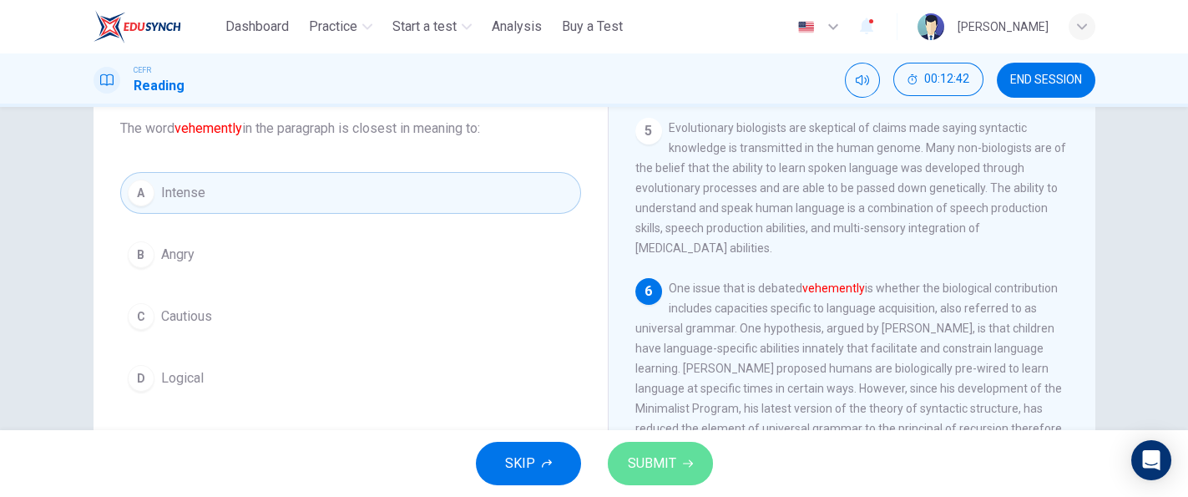
click at [660, 449] on button "SUBMIT" at bounding box center [660, 463] width 105 height 43
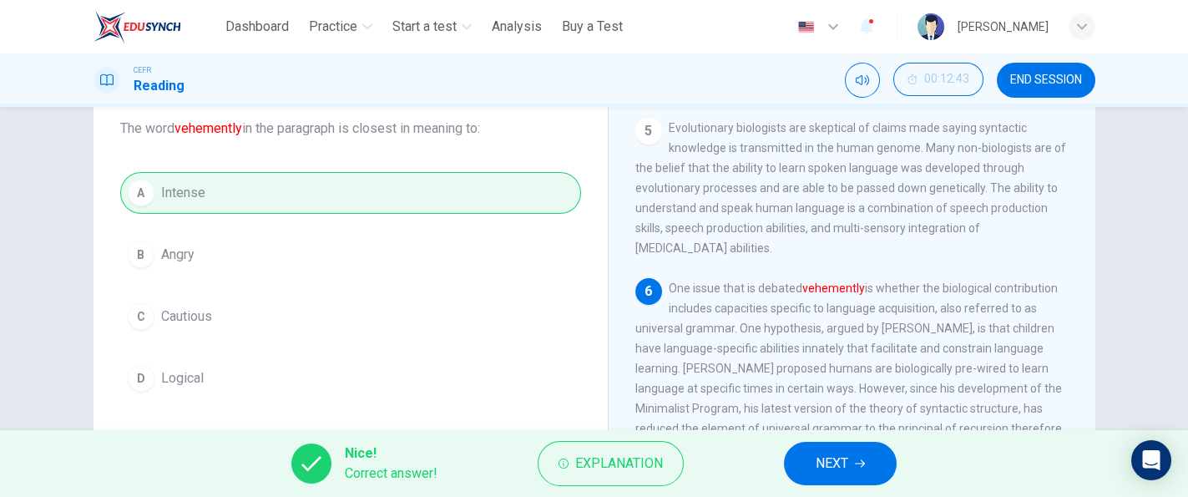
scroll to position [135, 0]
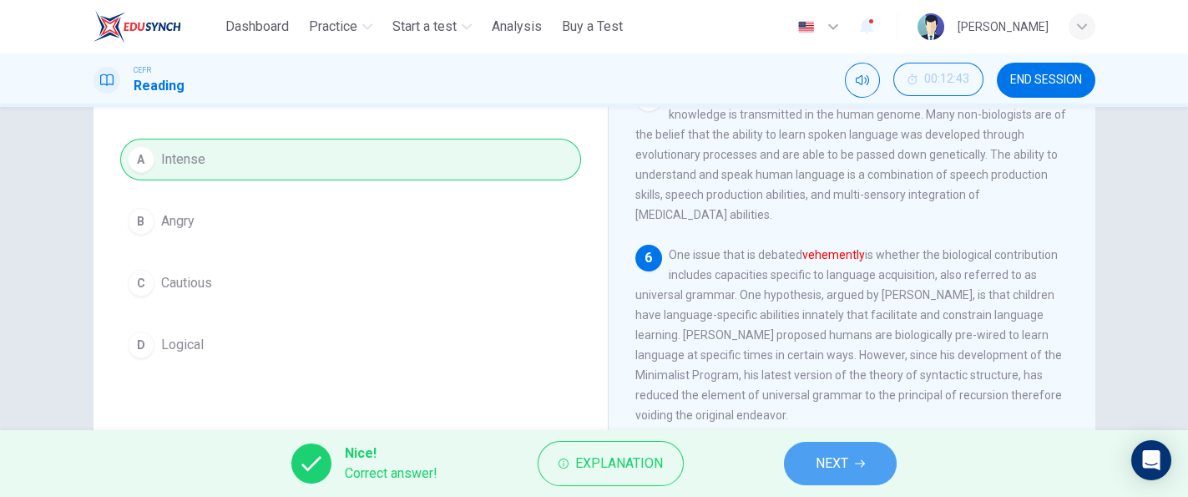
click at [868, 460] on button "NEXT" at bounding box center [840, 463] width 113 height 43
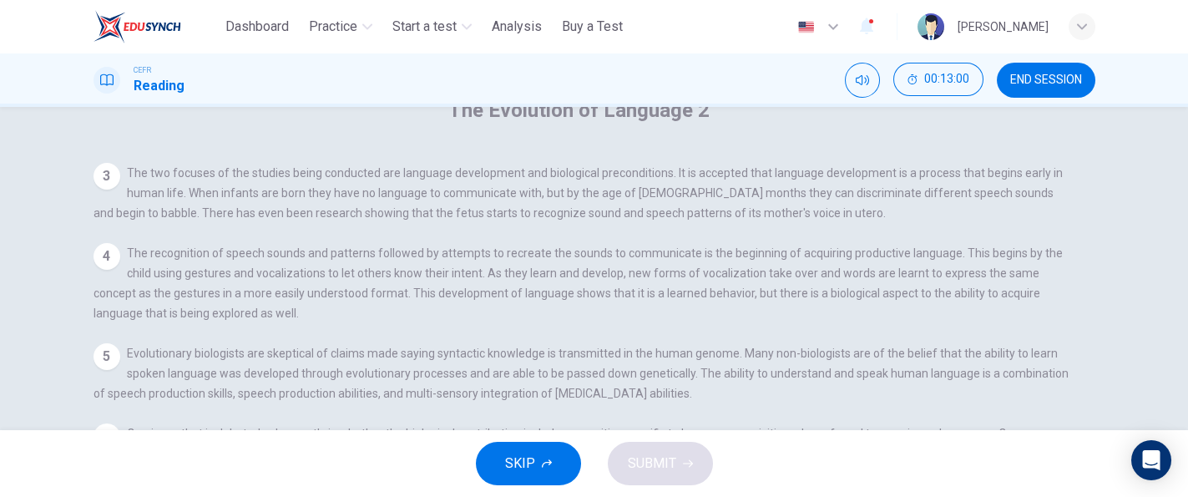
scroll to position [249, 0]
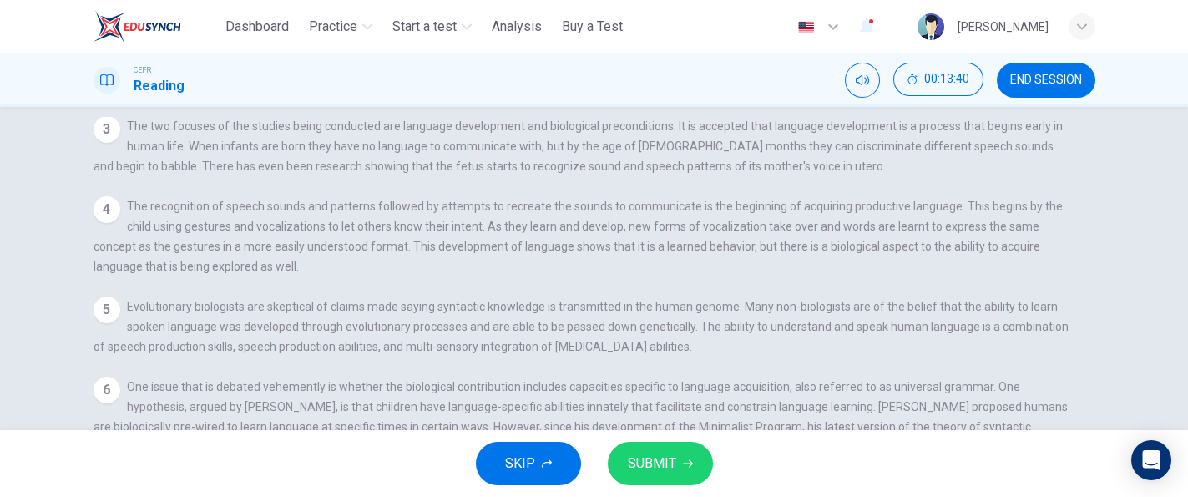
scroll to position [867, 0]
click at [250, 481] on input at bounding box center [192, 488] width 115 height 15
click at [1100, 296] on div "Question 11 Look at the four that indicate where the following sentence could b…" at bounding box center [594, 226] width 1055 height 741
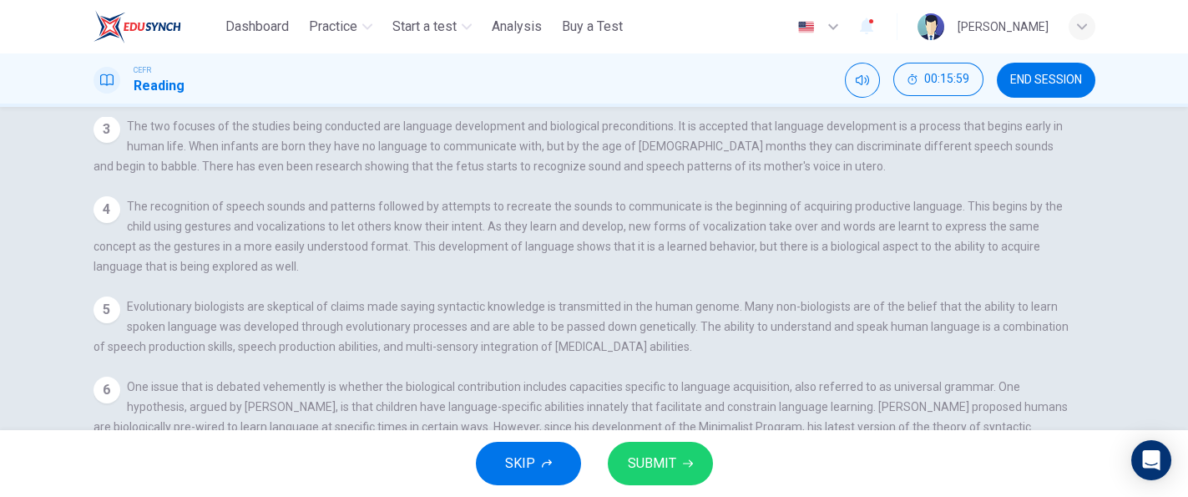
click at [135, 478] on span "A" at bounding box center [131, 486] width 8 height 16
click at [250, 481] on input at bounding box center [192, 488] width 115 height 15
click at [704, 462] on button "SUBMIT" at bounding box center [660, 463] width 105 height 43
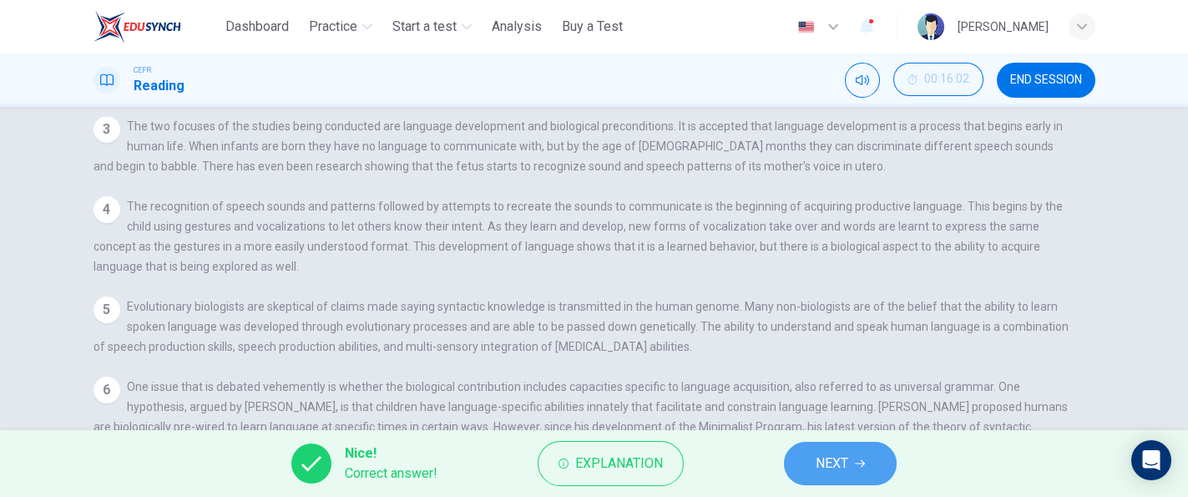
click at [828, 469] on span "NEXT" at bounding box center [832, 463] width 33 height 23
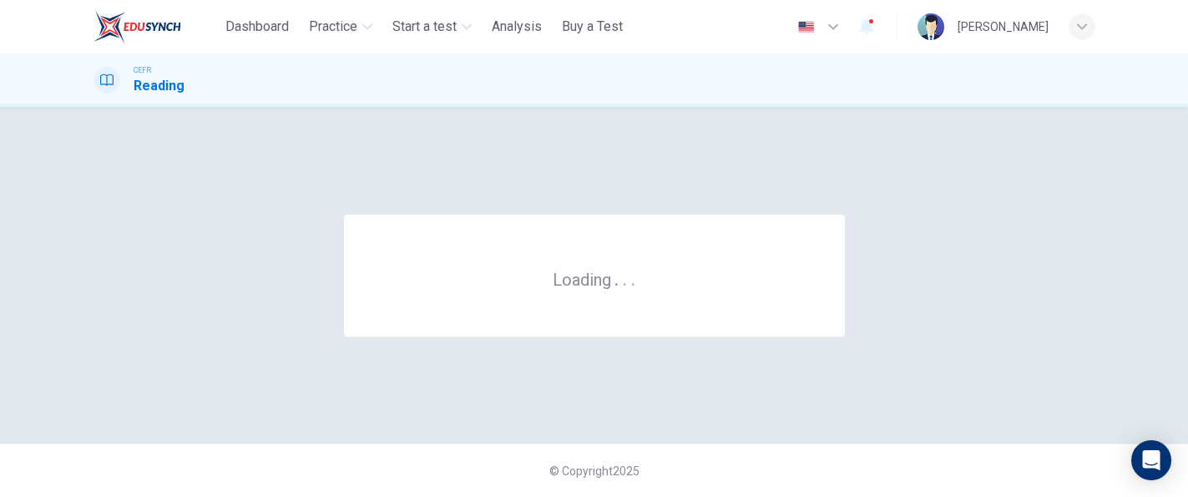
scroll to position [0, 0]
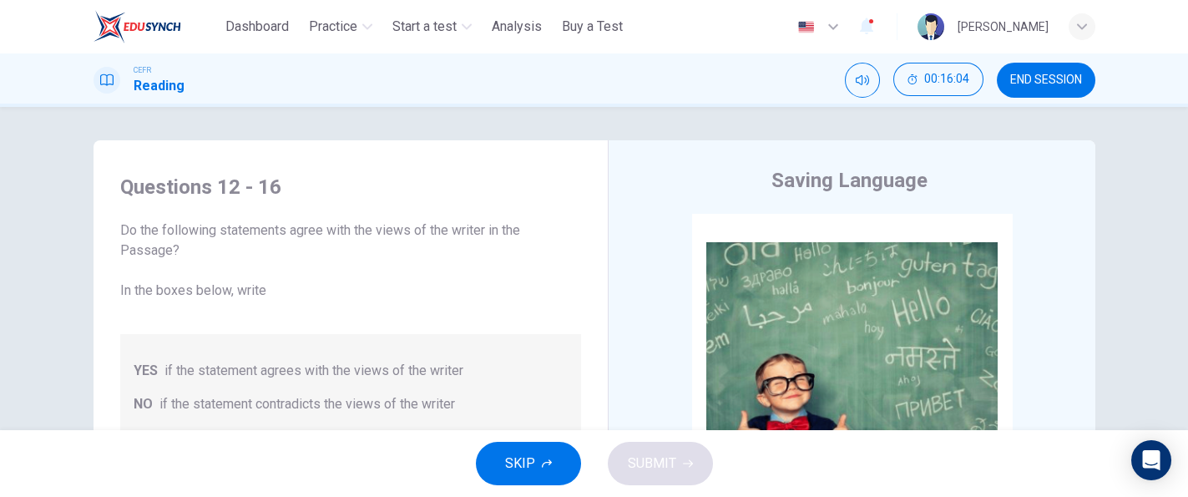
drag, startPoint x: 1086, startPoint y: 239, endPoint x: 1090, endPoint y: 296, distance: 56.9
click at [1090, 296] on div "Questions 12 - 16 Do the following statements agree with the views of the write…" at bounding box center [594, 430] width 1055 height 580
drag, startPoint x: 1090, startPoint y: 296, endPoint x: 1075, endPoint y: 275, distance: 26.2
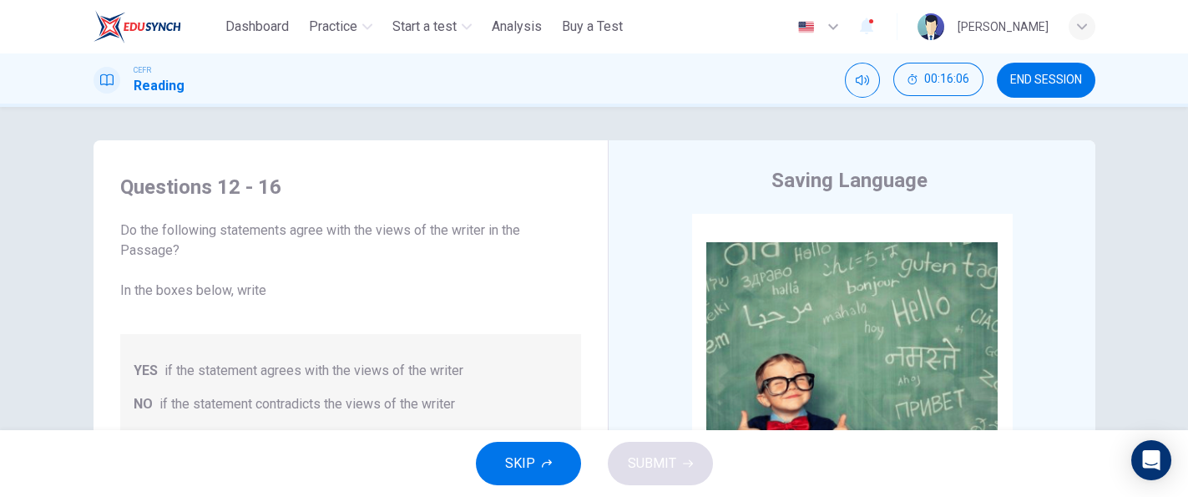
click at [1075, 275] on div "Questions 12 - 16 Do the following statements agree with the views of the write…" at bounding box center [594, 430] width 1055 height 580
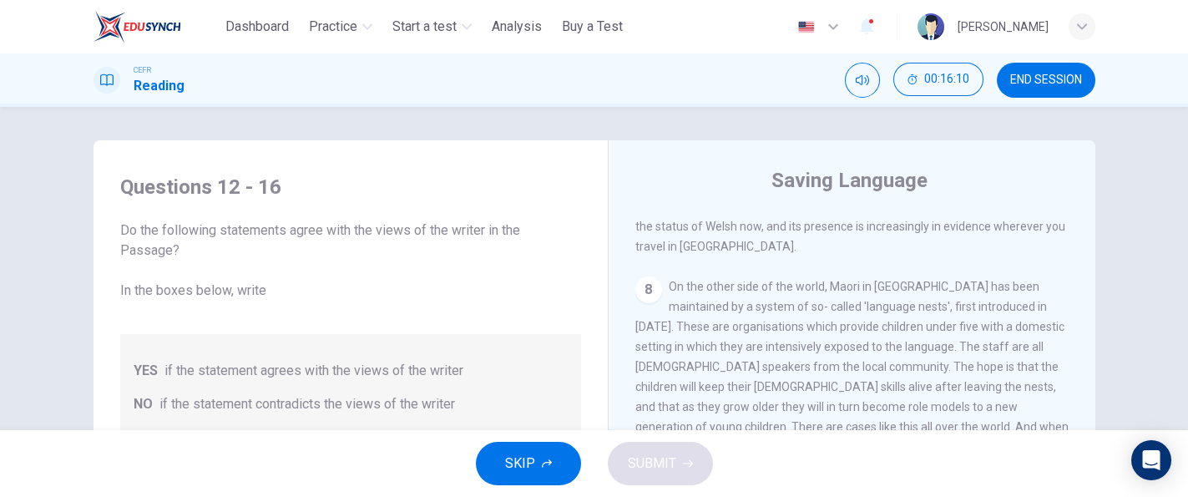
scroll to position [1311, 0]
click at [1060, 93] on button "END SESSION" at bounding box center [1046, 80] width 99 height 35
